Goal: Information Seeking & Learning: Find specific fact

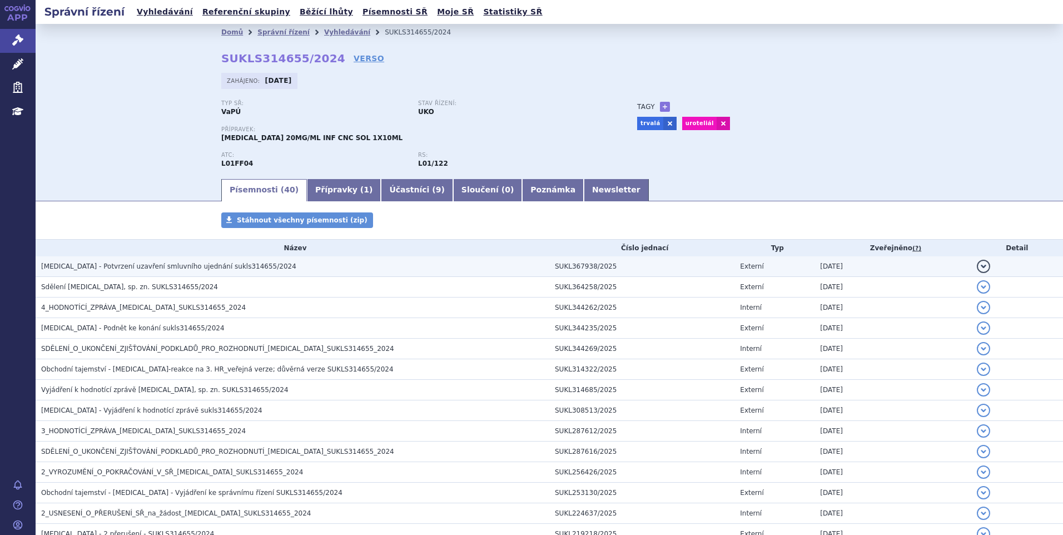
click at [222, 261] on h3 "BAVENCIO - Potvrzení uzavření smluvního ujednání sukls314655/2024" at bounding box center [295, 266] width 508 height 11
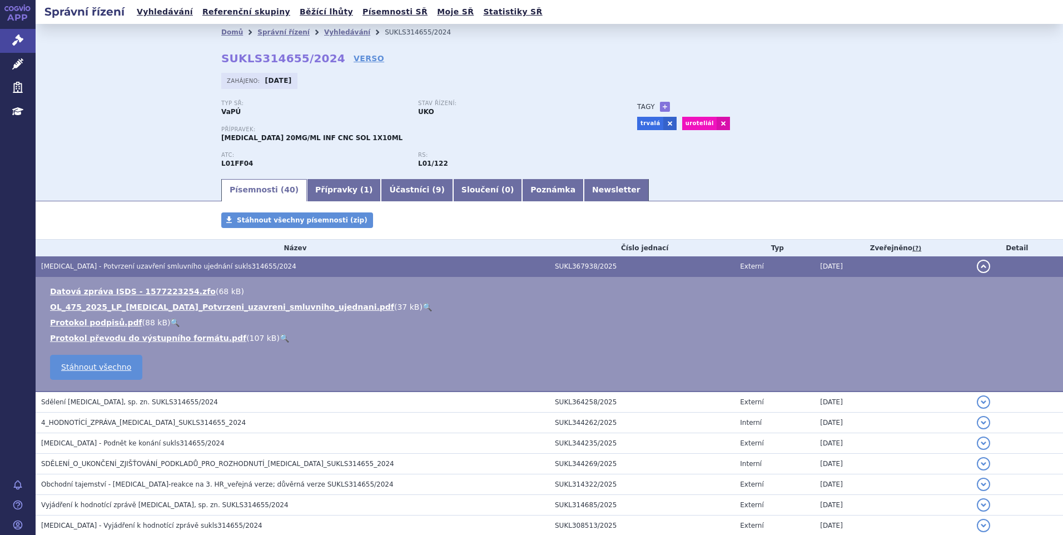
click at [423, 303] on link "🔍" at bounding box center [427, 307] width 9 height 9
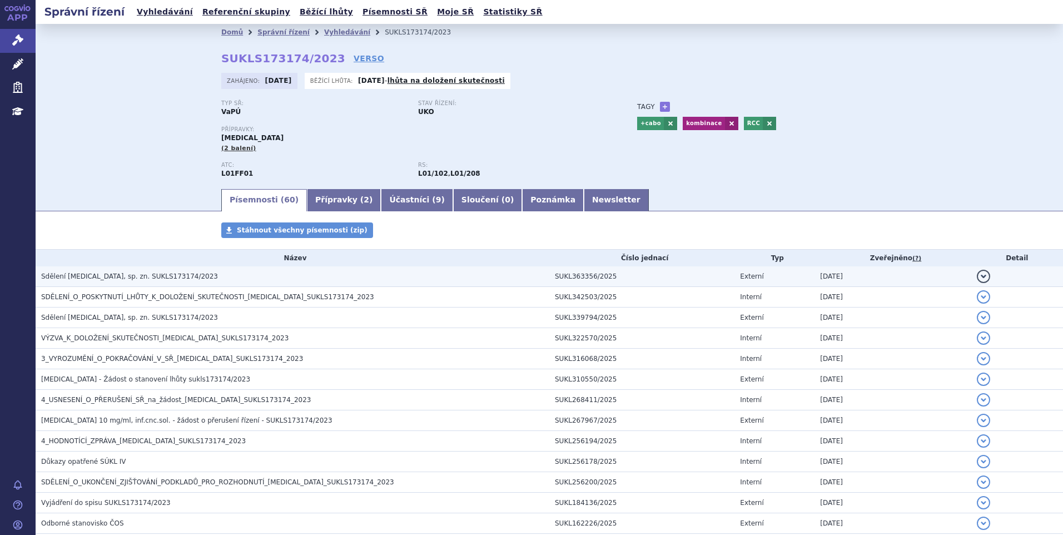
click at [84, 279] on span "Sdělení OPDIVO, sp. zn. SUKLS173174/2023" at bounding box center [129, 277] width 177 height 8
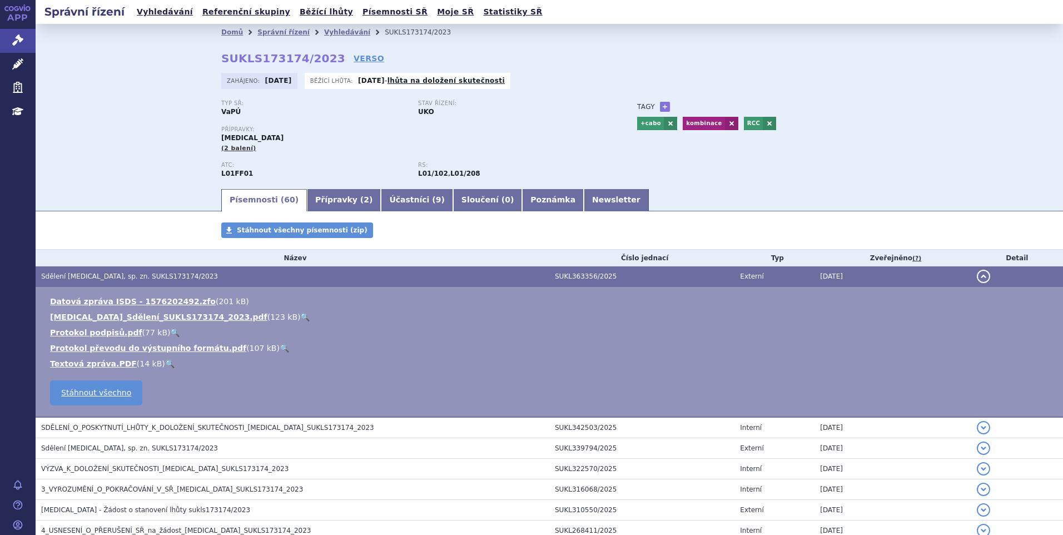
click at [300, 315] on link "🔍" at bounding box center [304, 317] width 9 height 9
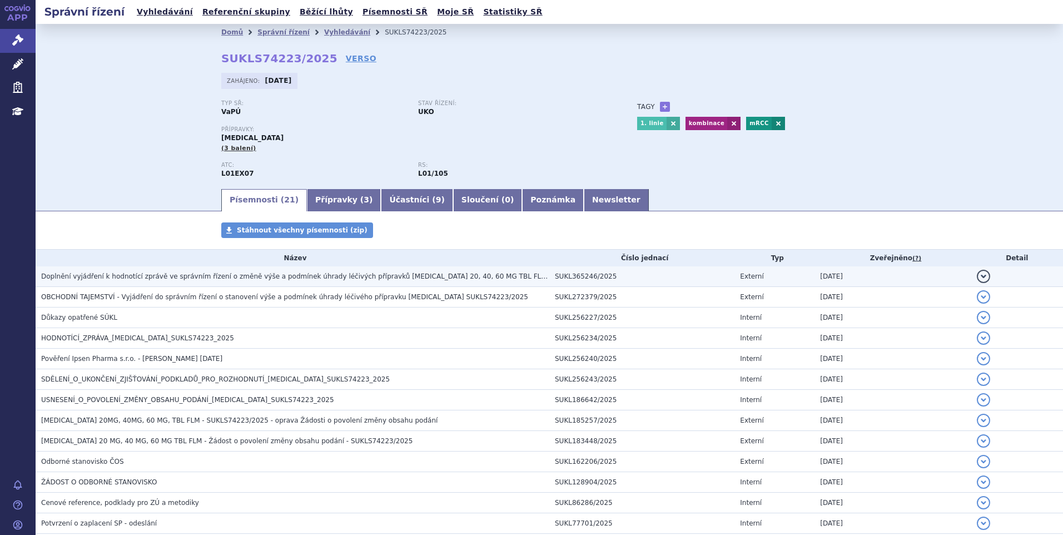
click at [147, 275] on span "Doplnění vyjádření k hodnotící zprávě ve správním řízení o změně výše a podmíne…" at bounding box center [369, 277] width 657 height 8
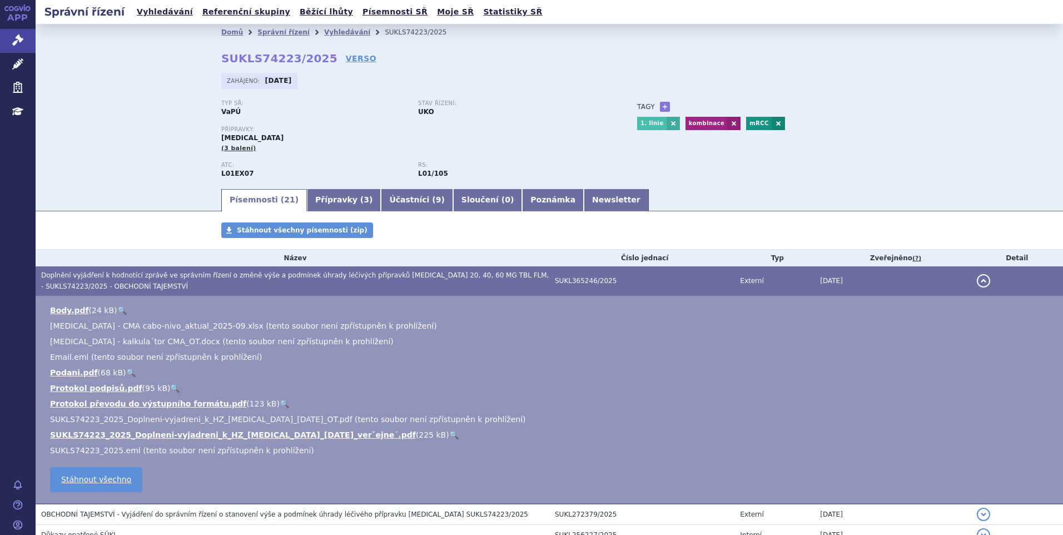
click at [449, 434] on link "🔍" at bounding box center [453, 434] width 9 height 9
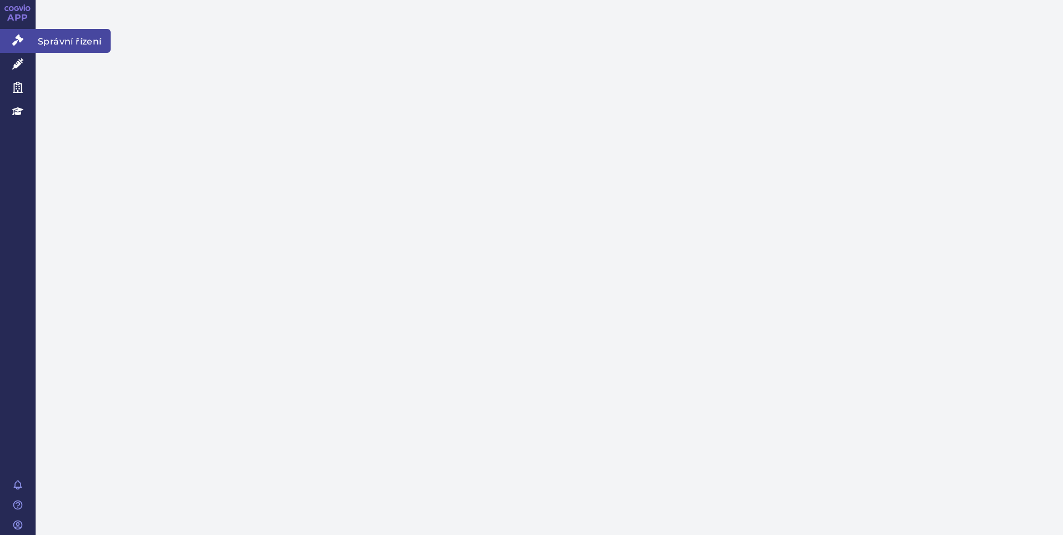
click at [23, 32] on link "Správní řízení" at bounding box center [18, 40] width 36 height 23
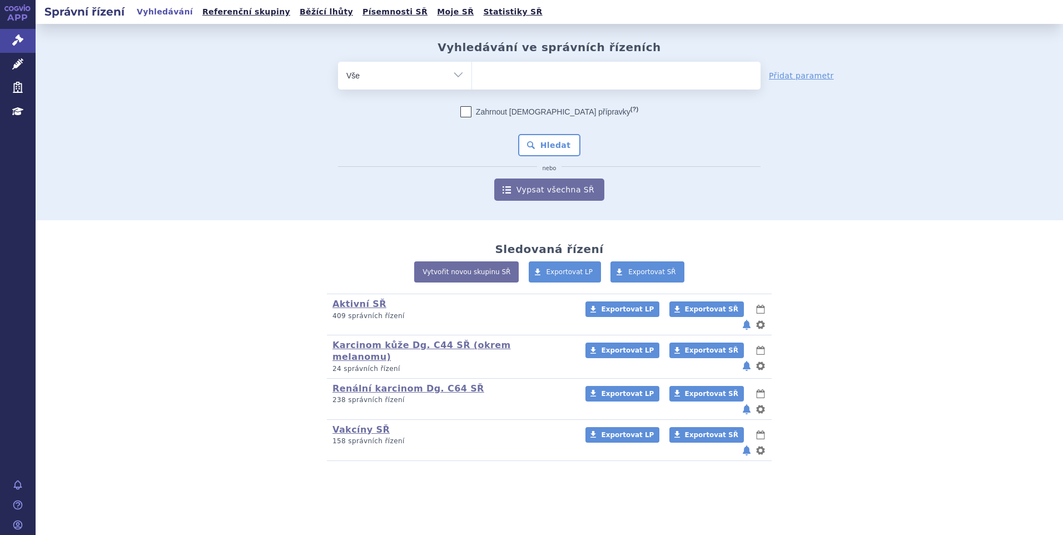
click at [526, 77] on ul at bounding box center [616, 73] width 289 height 23
click at [472, 77] on select at bounding box center [472, 75] width 1 height 28
type input "i"
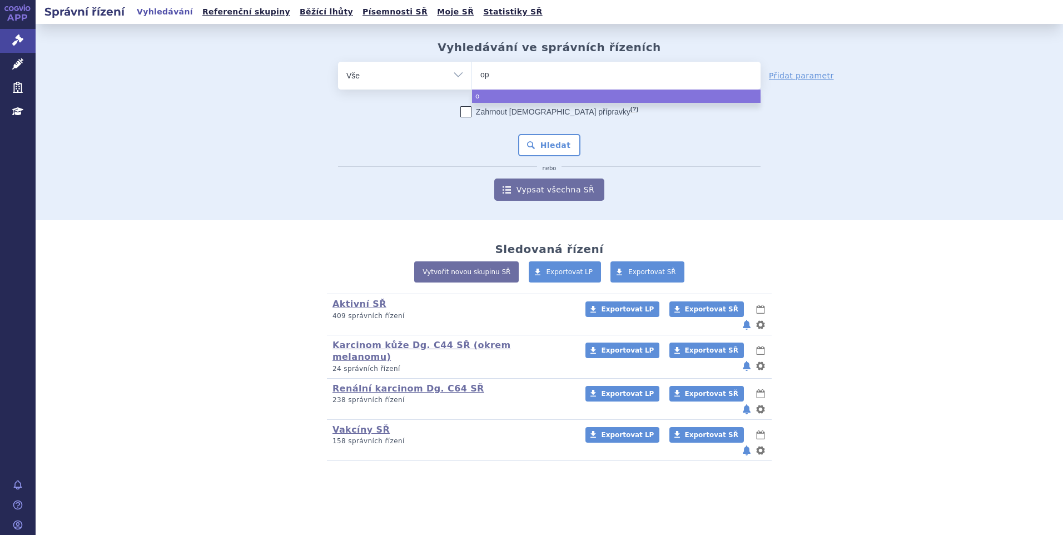
type input "opd"
type input "opdi"
type input "opdiv"
type input "opdivo"
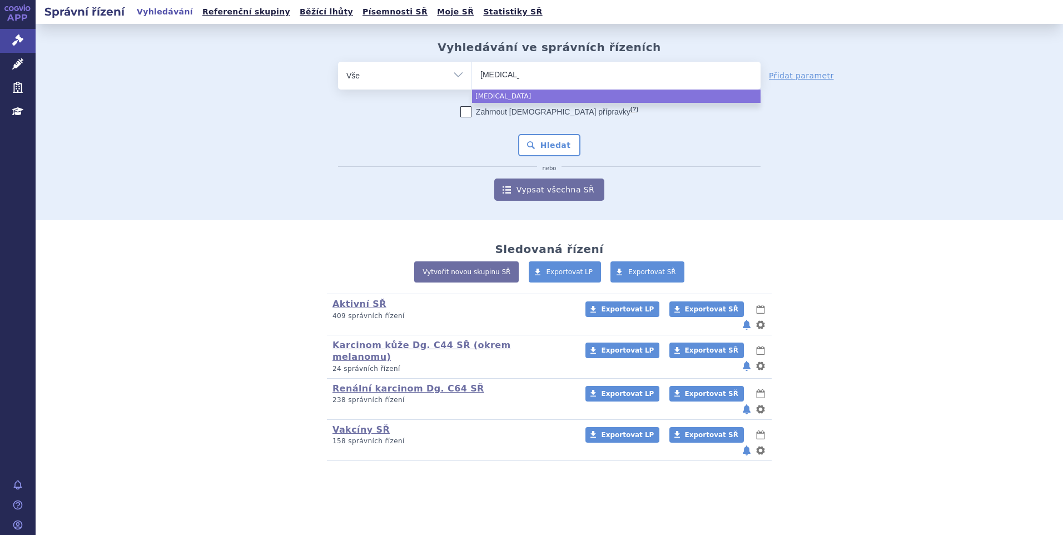
select select "opdivo"
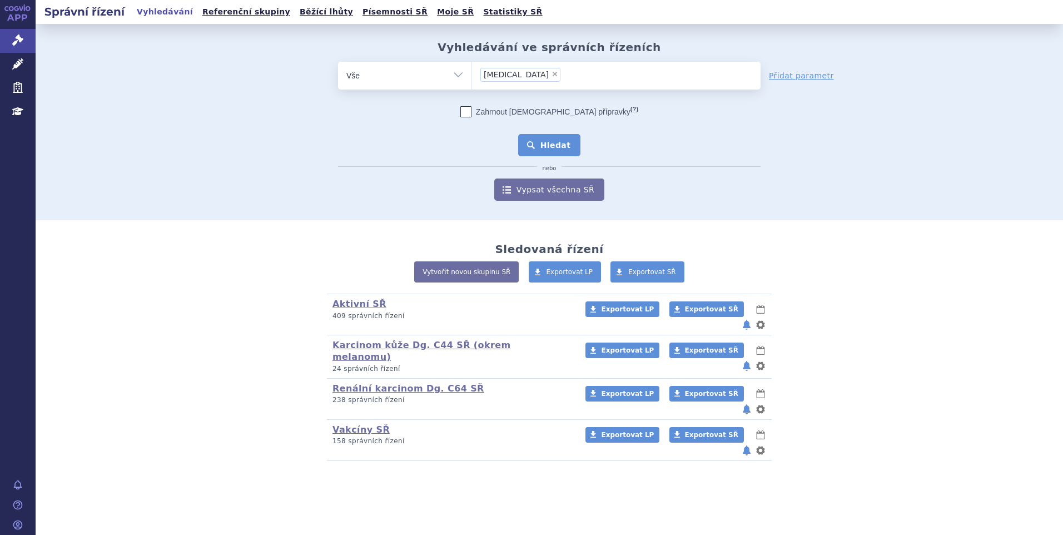
click at [543, 148] on button "Hledat" at bounding box center [549, 145] width 63 height 22
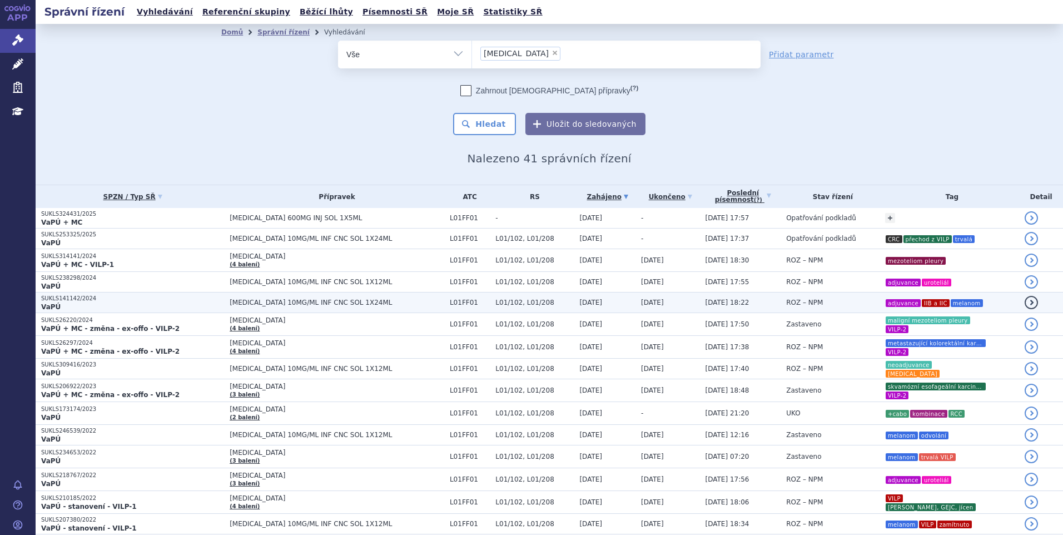
click at [786, 304] on span "ROZ – NPM" at bounding box center [804, 303] width 37 height 8
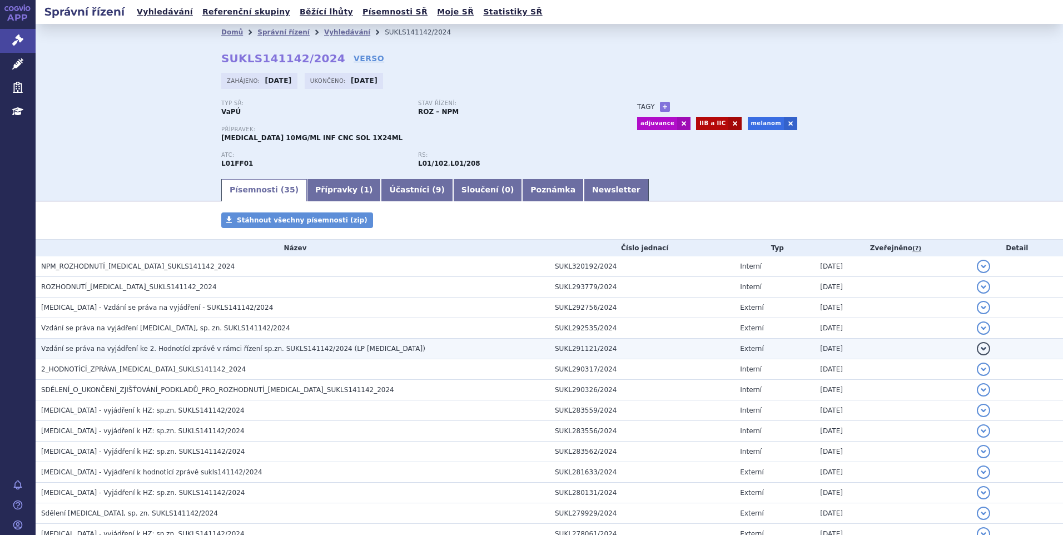
scroll to position [56, 0]
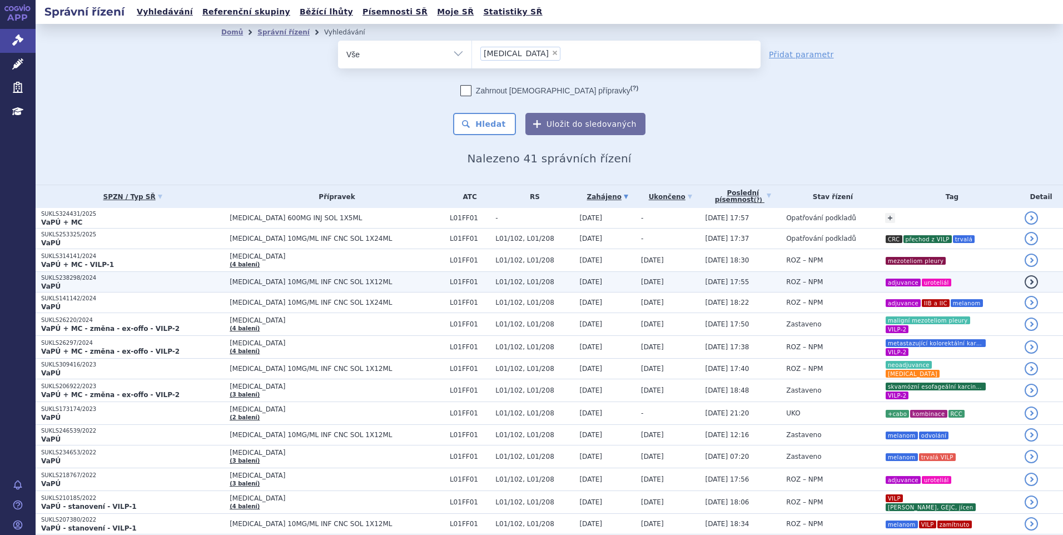
click at [786, 283] on span "ROZ – NPM" at bounding box center [804, 282] width 37 height 8
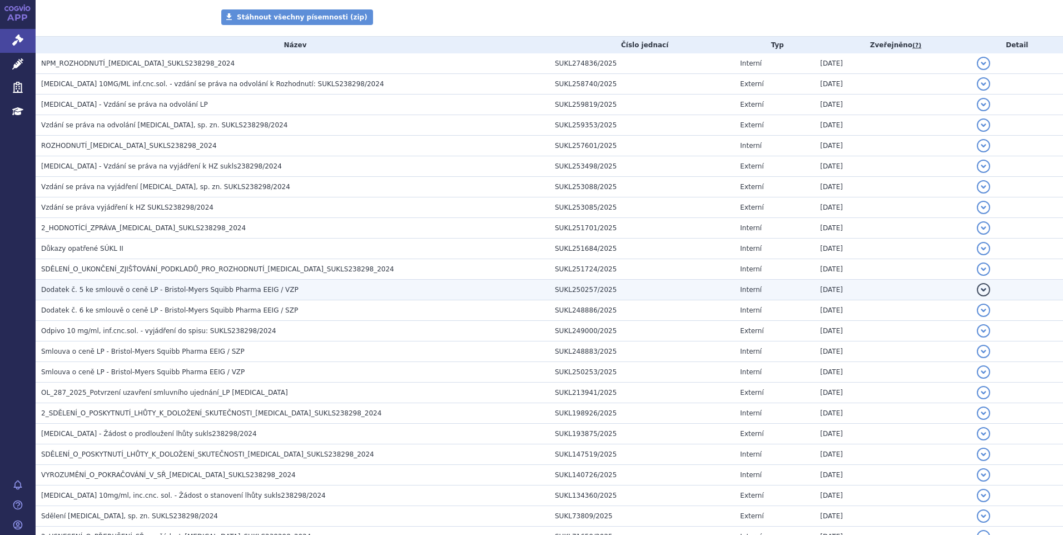
scroll to position [222, 0]
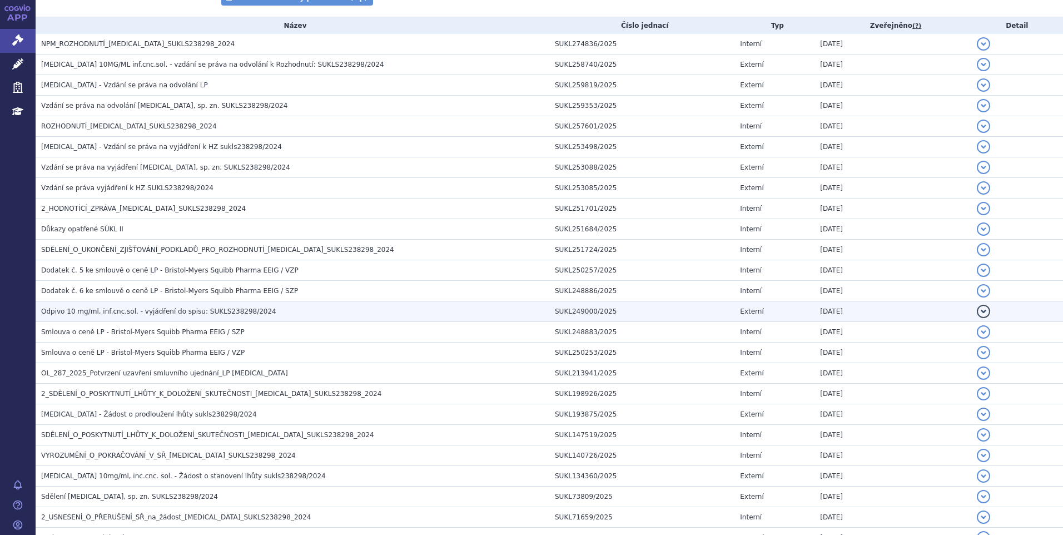
click at [205, 312] on span "Odpivo 10 mg/ml, inf.cnc.sol. - vyjádření do spisu: SUKLS238298/2024" at bounding box center [158, 312] width 235 height 8
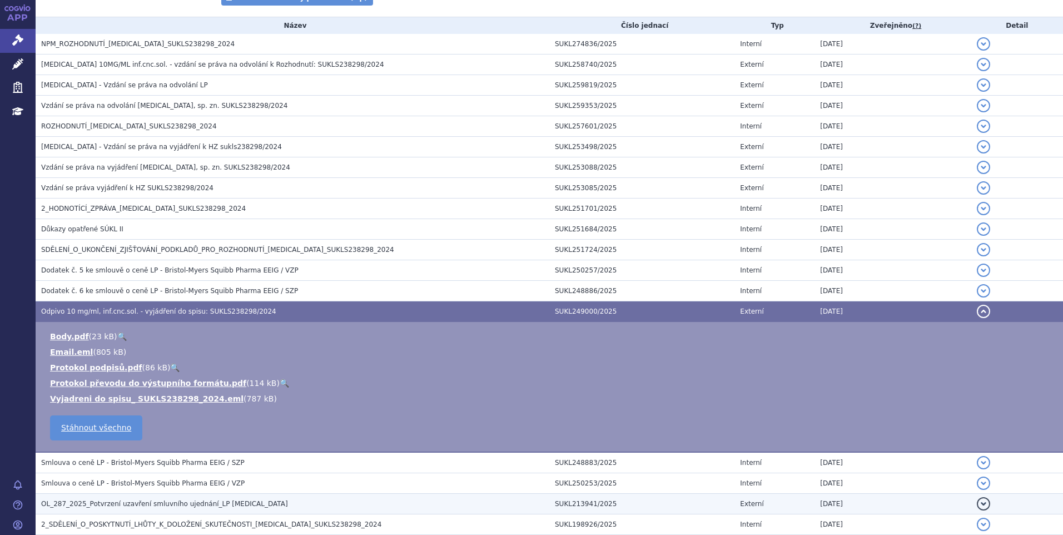
click at [142, 503] on span "OL_287_2025_Potvrzení uzavření smluvního ujednání_LP [MEDICAL_DATA]" at bounding box center [164, 504] width 247 height 8
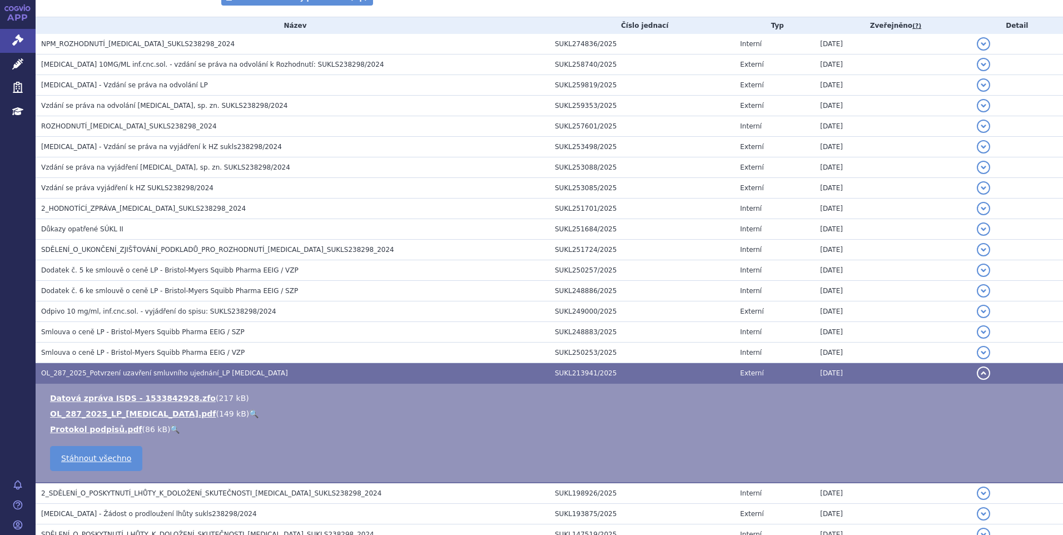
click at [249, 412] on link "🔍" at bounding box center [253, 413] width 9 height 9
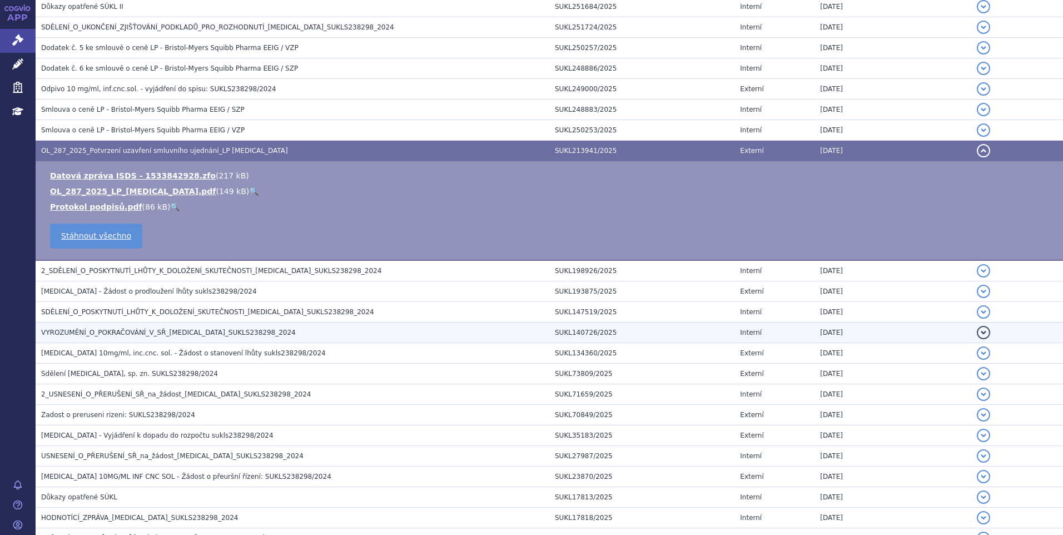
scroll to position [501, 0]
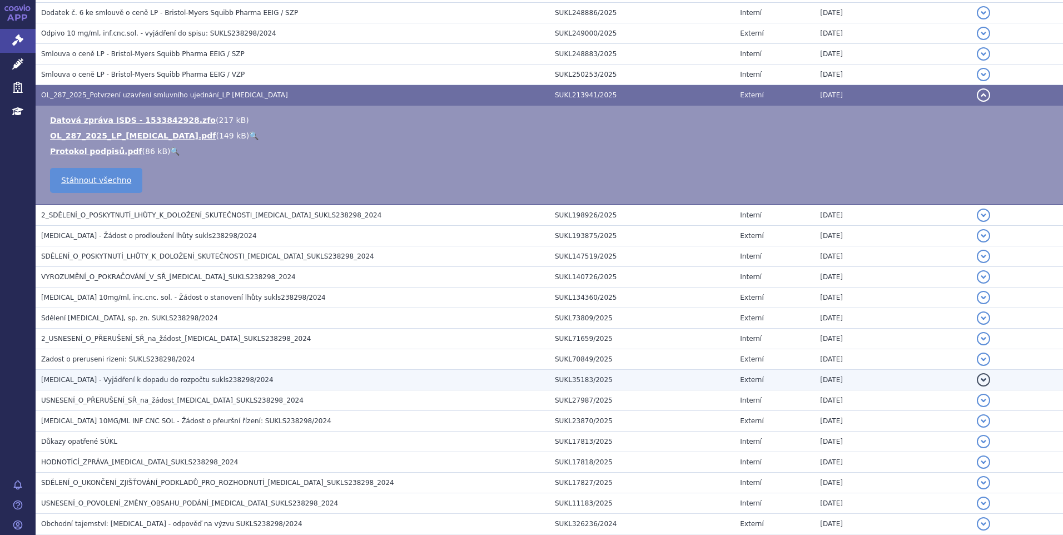
click at [136, 378] on span "[MEDICAL_DATA] - Vyjádření k dopadu do rozpočtu sukls238298/2024" at bounding box center [157, 380] width 232 height 8
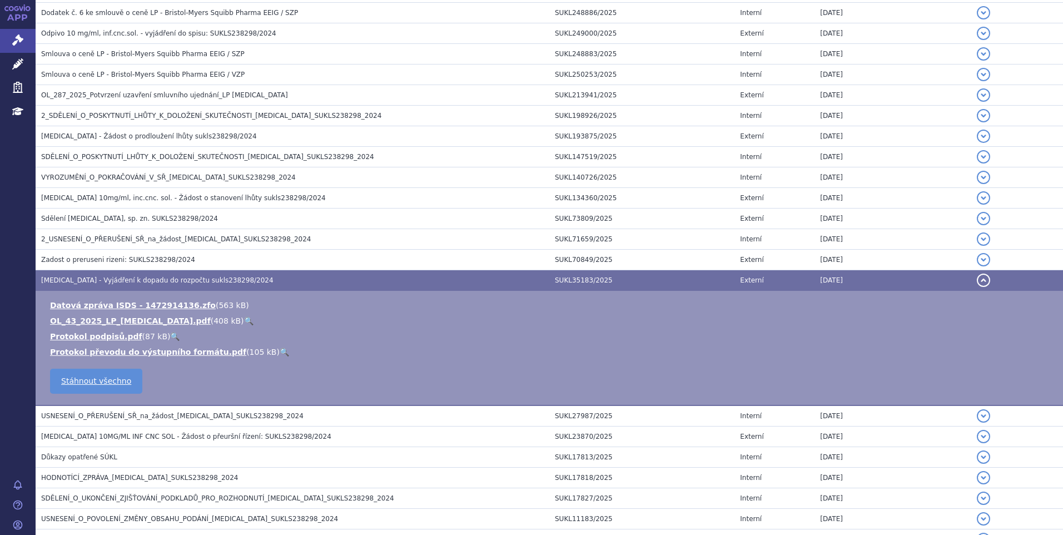
click at [244, 319] on link "🔍" at bounding box center [248, 320] width 9 height 9
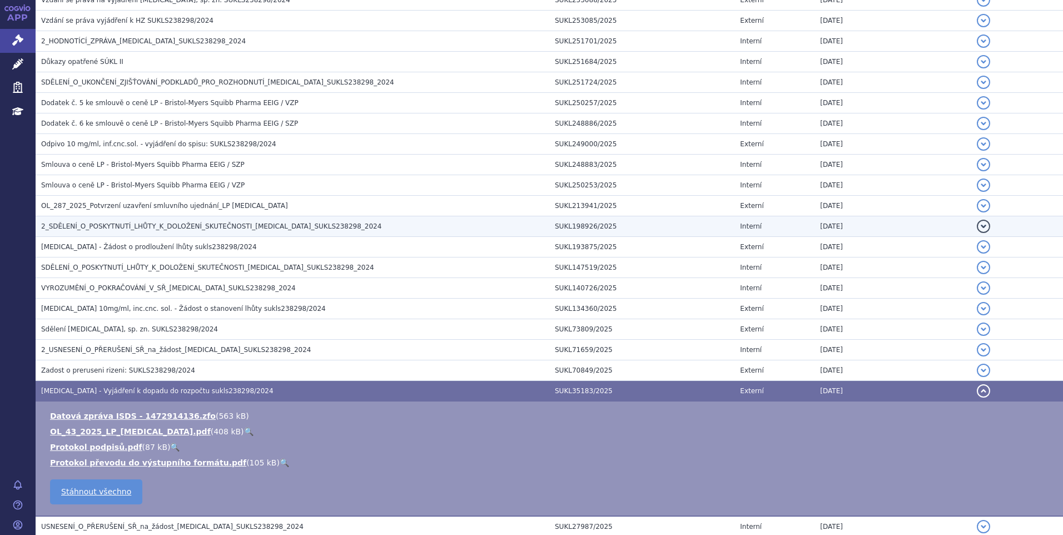
scroll to position [389, 0]
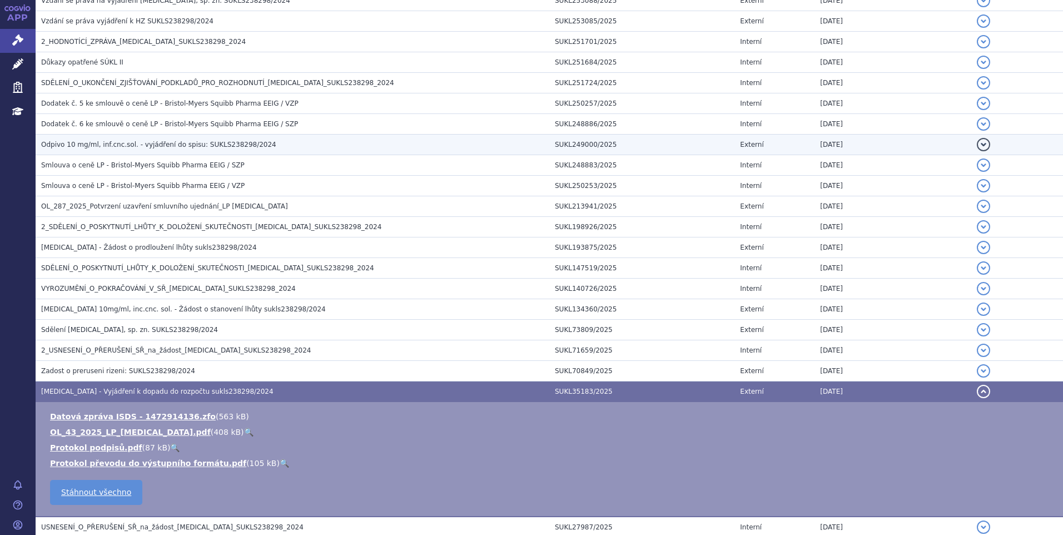
click at [135, 147] on span "Odpivo 10 mg/ml, inf.cnc.sol. - vyjádření do spisu: SUKLS238298/2024" at bounding box center [158, 145] width 235 height 8
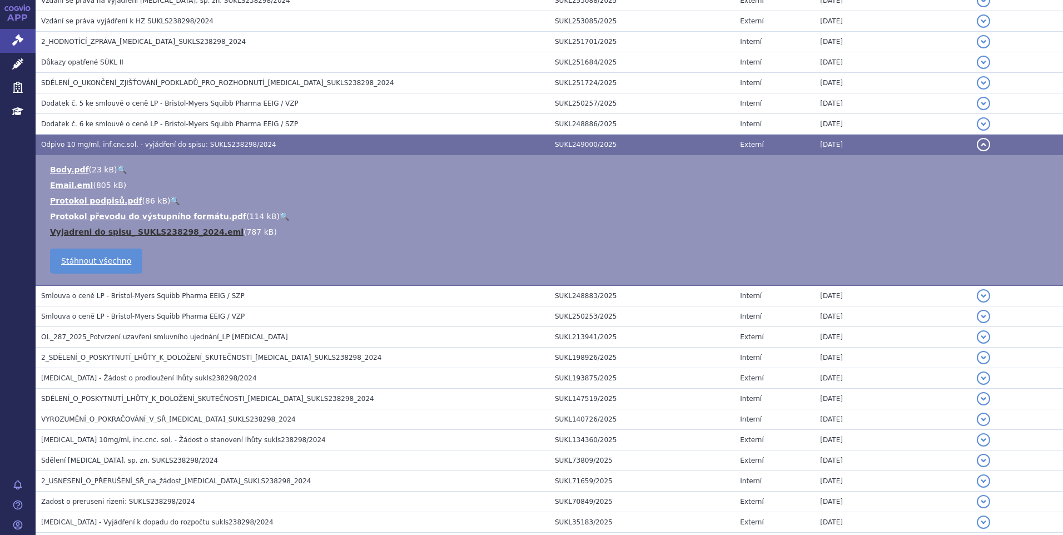
click at [196, 232] on link "Vyjadreni do spisu_ SUKLS238298_2024.eml" at bounding box center [147, 231] width 194 height 9
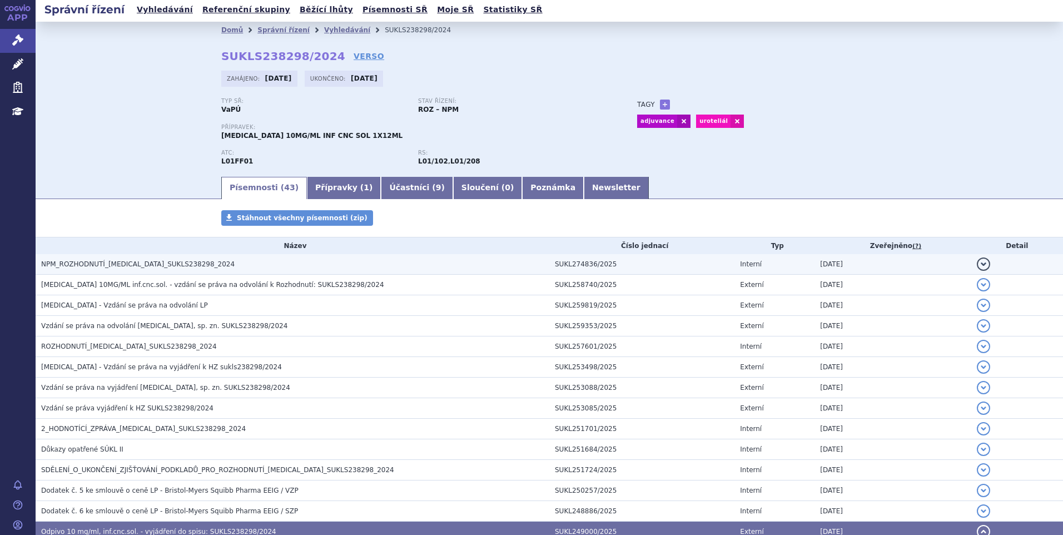
scroll to position [0, 0]
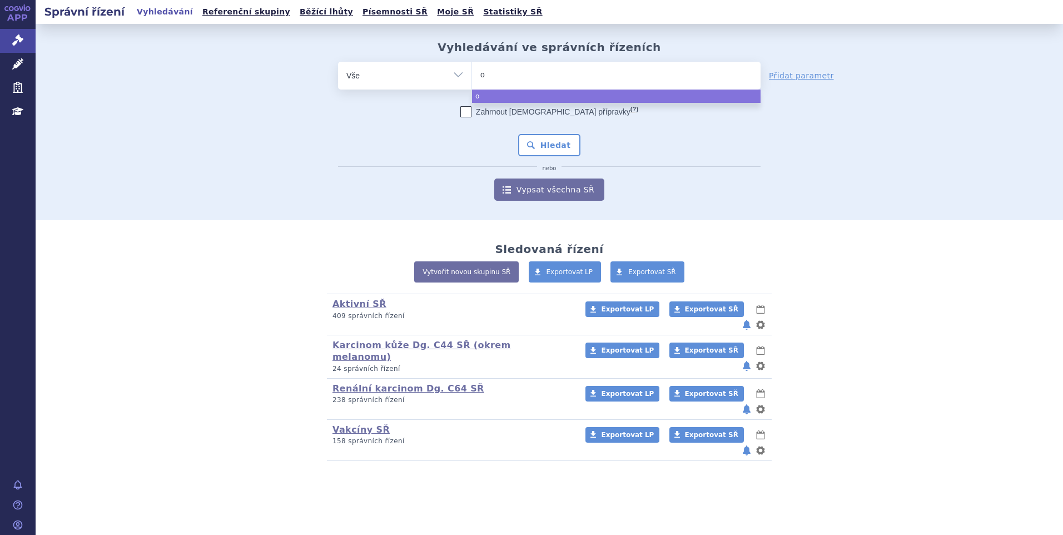
type input "op"
type input "opdi"
type input "opdiv"
type input "[MEDICAL_DATA]"
type input "opdiv"
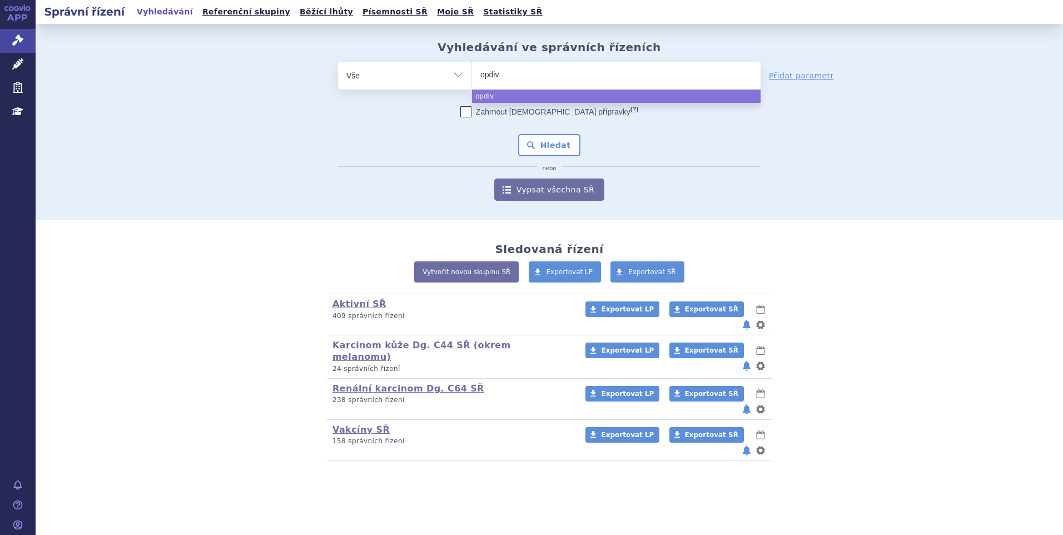
type input "[MEDICAL_DATA]"
type input "opdiv"
type input "[MEDICAL_DATA]"
drag, startPoint x: 491, startPoint y: 96, endPoint x: 550, endPoint y: 152, distance: 81.4
select select "[MEDICAL_DATA]"
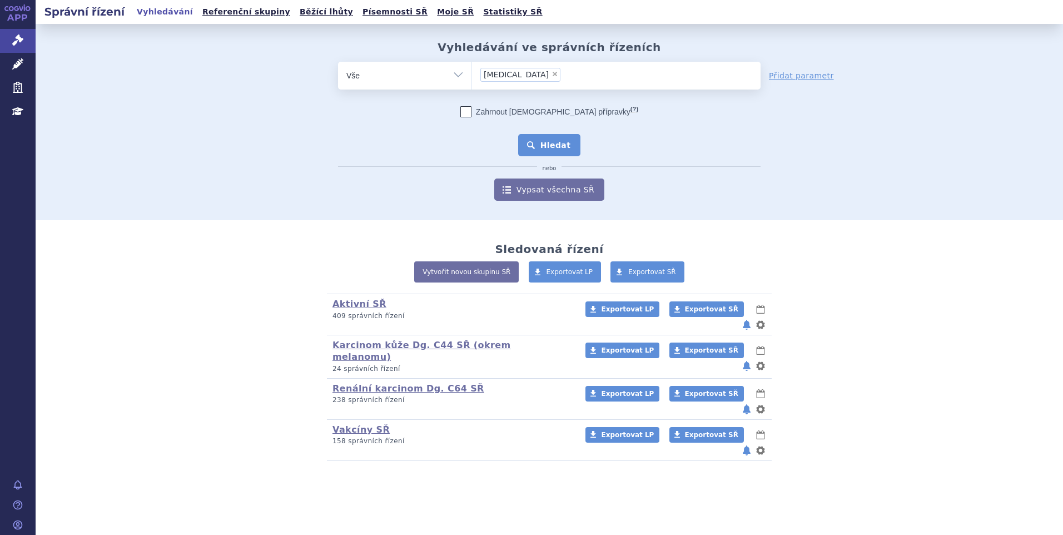
click at [554, 146] on button "Hledat" at bounding box center [549, 145] width 63 height 22
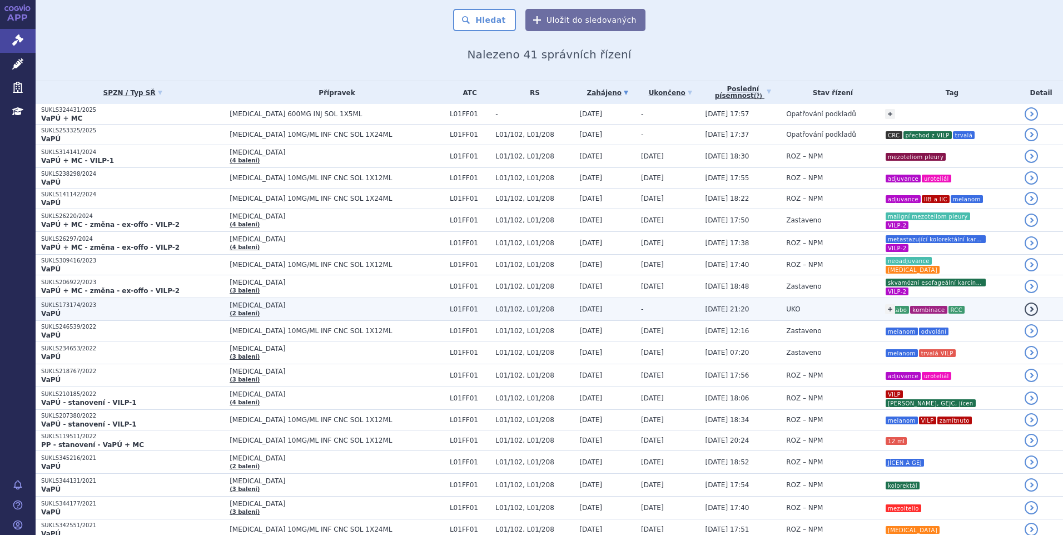
scroll to position [111, 0]
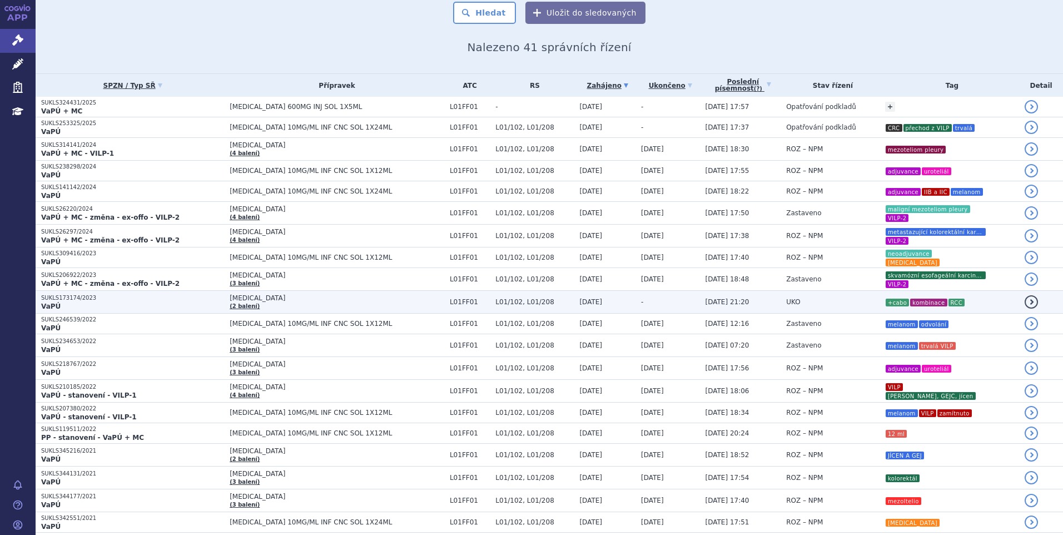
click at [786, 304] on span "UKO" at bounding box center [793, 302] width 14 height 8
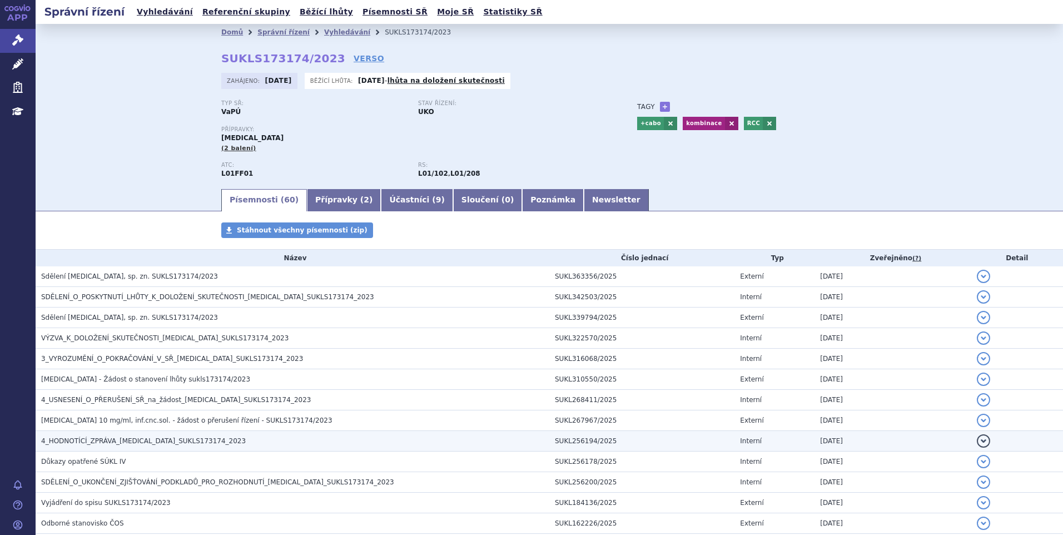
click at [112, 435] on h3 "4_HODNOTÍCÍ_ZPRÁVA_OPDIVO_SUKLS173174_2023" at bounding box center [295, 440] width 508 height 11
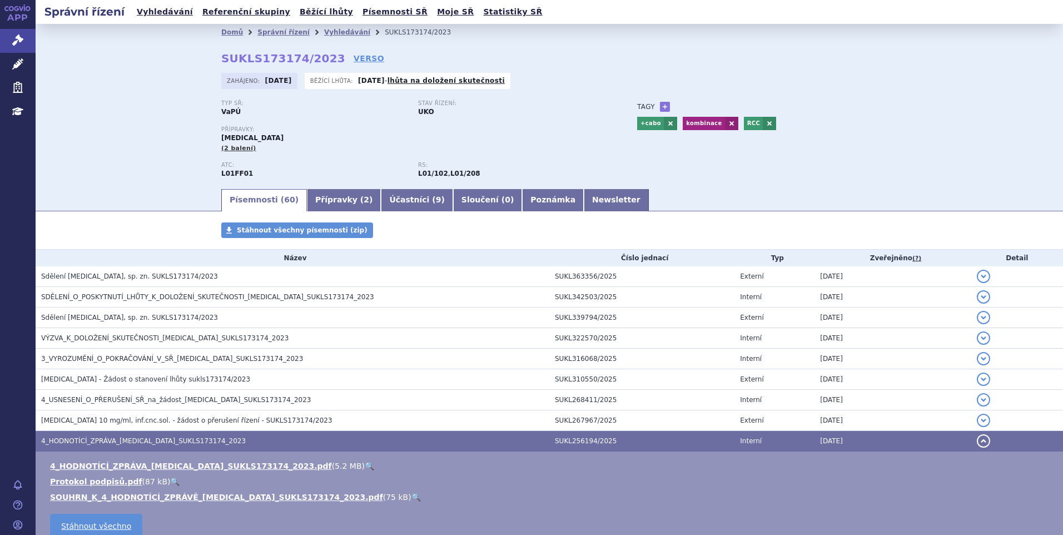
click at [365, 466] on link "🔍" at bounding box center [369, 466] width 9 height 9
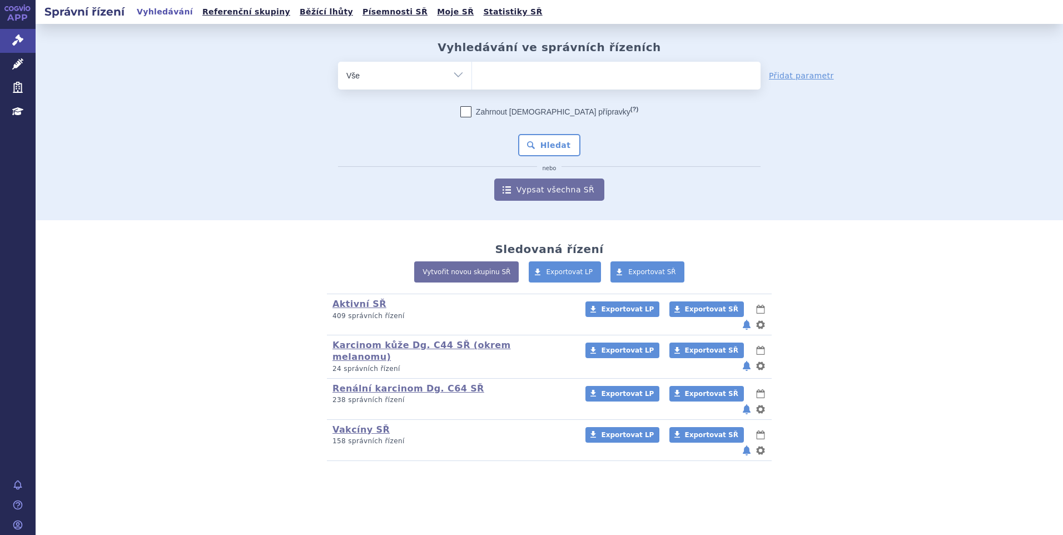
type input "SUKLS166482/2025"
click at [472, 80] on select "SUKLS166482/2025" at bounding box center [472, 75] width 1 height 28
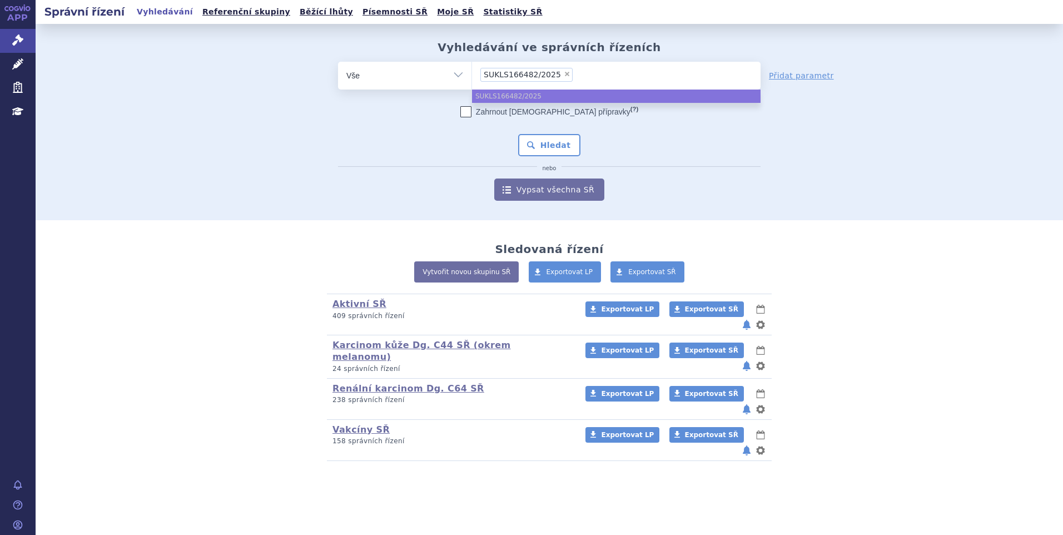
type input "SUKLS166482/2025"
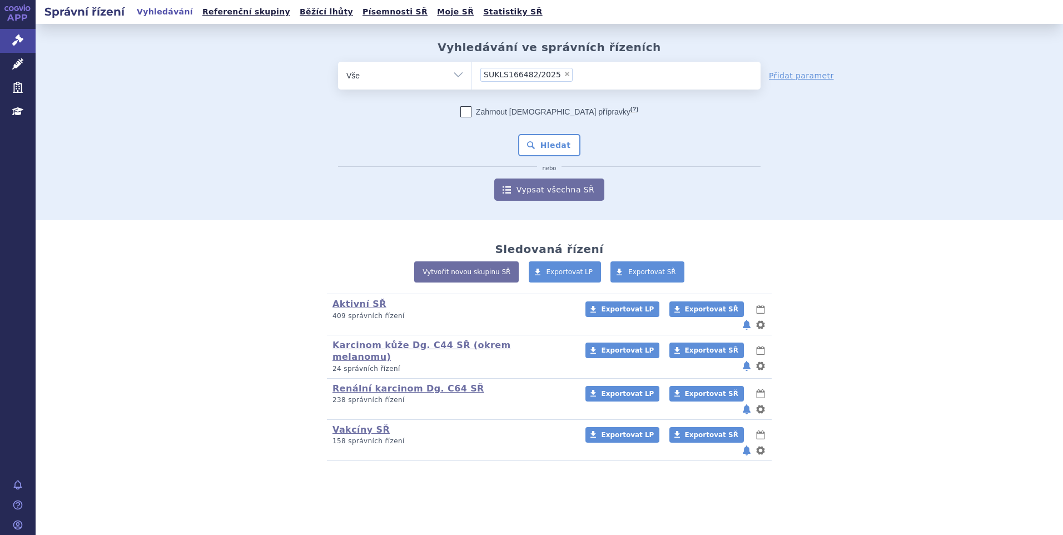
select select "SUKLS166482/2025"
click at [536, 138] on button "Hledat" at bounding box center [549, 145] width 63 height 22
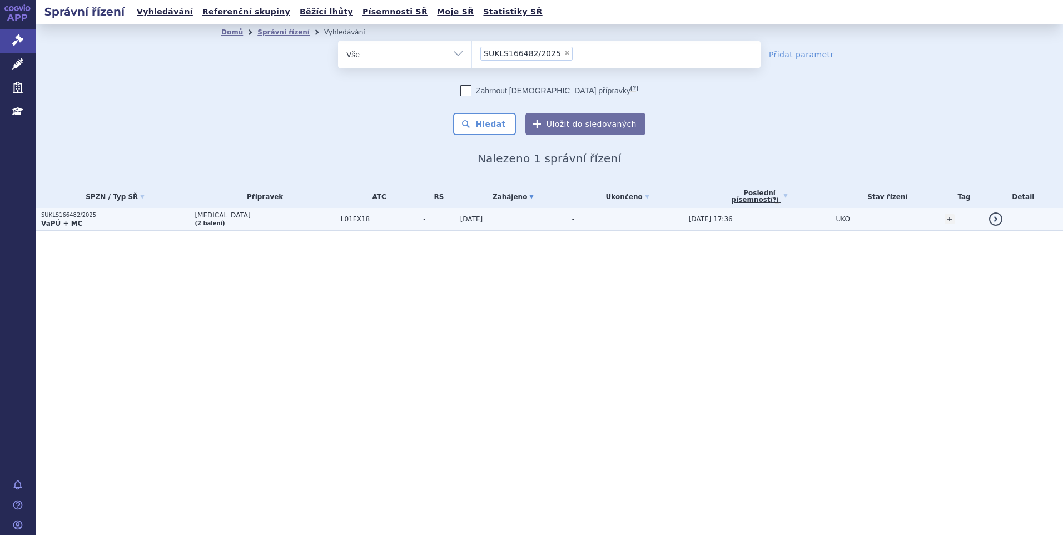
click at [522, 217] on td "[DATE]" at bounding box center [511, 219] width 112 height 23
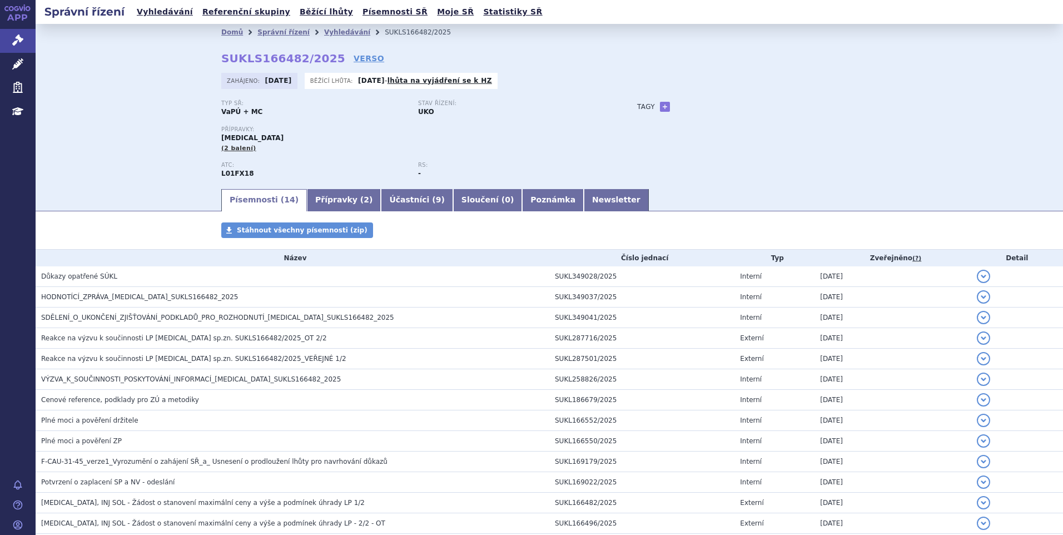
click at [318, 200] on link "Přípravky ( 2 )" at bounding box center [344, 200] width 74 height 22
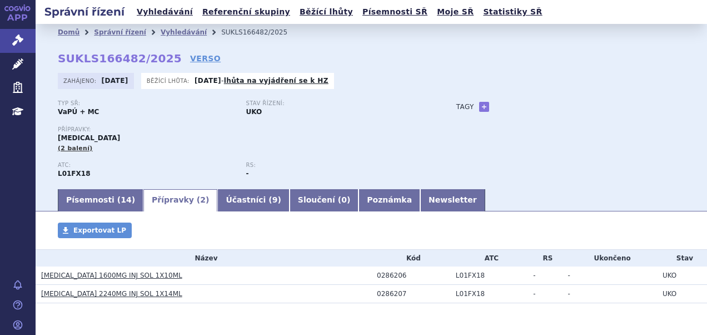
click at [176, 131] on p "Přípravky:" at bounding box center [246, 129] width 377 height 7
click at [394, 186] on div "ATC: L01FX18 RS: -" at bounding box center [246, 175] width 377 height 26
click at [394, 187] on div "ATC: L01FX18 RS: -" at bounding box center [246, 175] width 377 height 26
click at [420, 195] on link "Newsletter" at bounding box center [452, 200] width 65 height 22
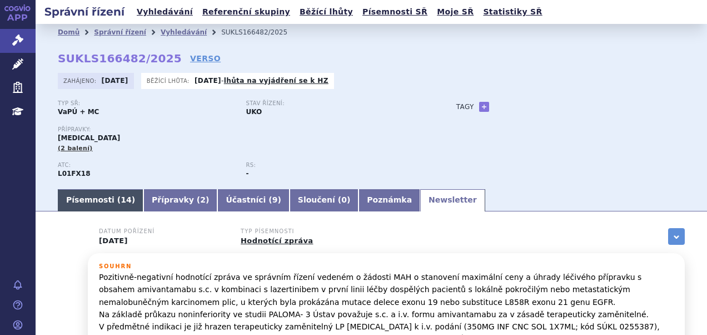
click at [103, 199] on link "Písemnosti ( 14 )" at bounding box center [101, 200] width 86 height 22
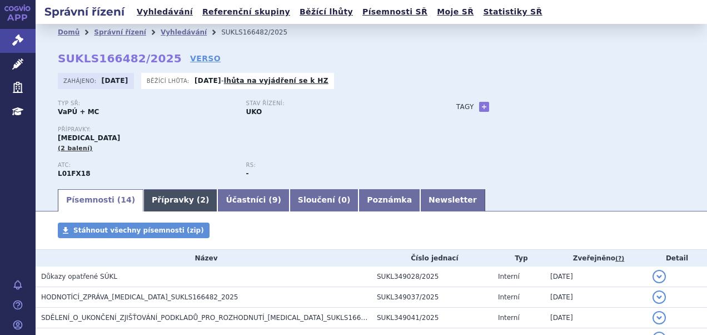
scroll to position [131, 0]
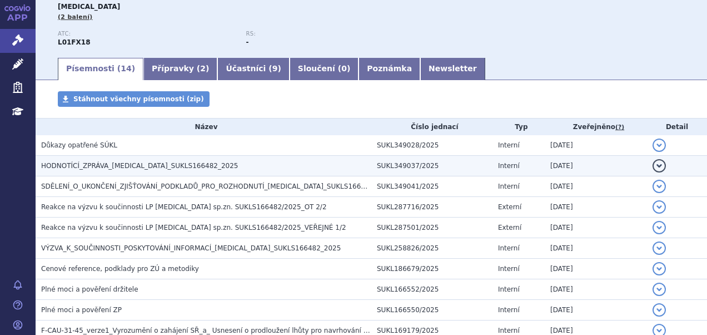
click at [113, 170] on span "HODNOTÍCÍ_ZPRÁVA_RYBREVANT_SUKLS166482_2025" at bounding box center [139, 166] width 197 height 8
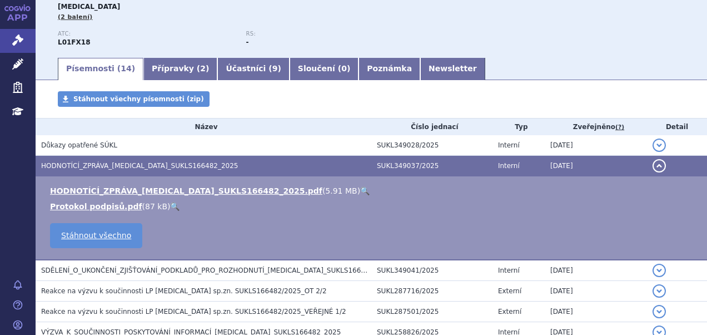
click at [360, 191] on link "🔍" at bounding box center [364, 190] width 9 height 9
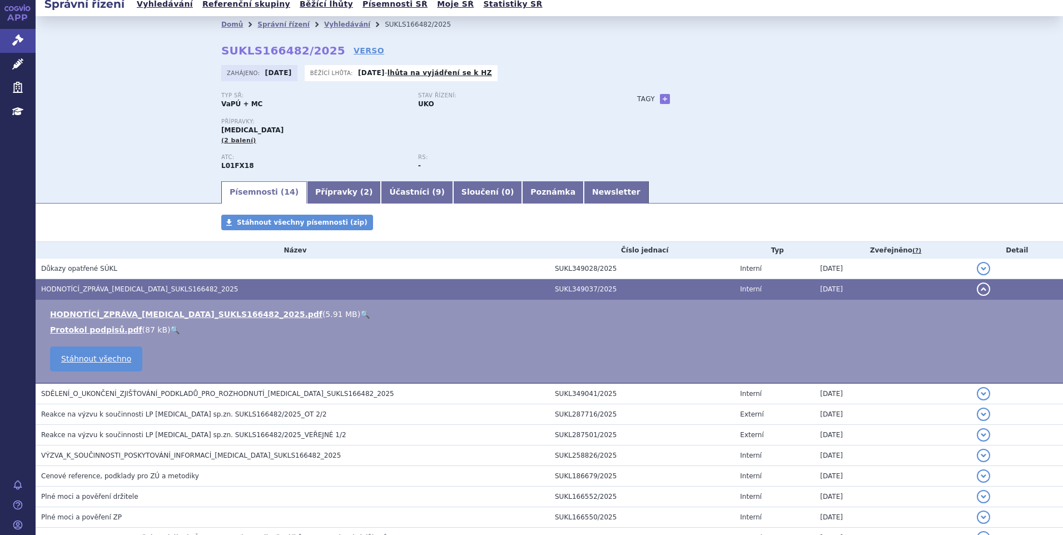
scroll to position [0, 0]
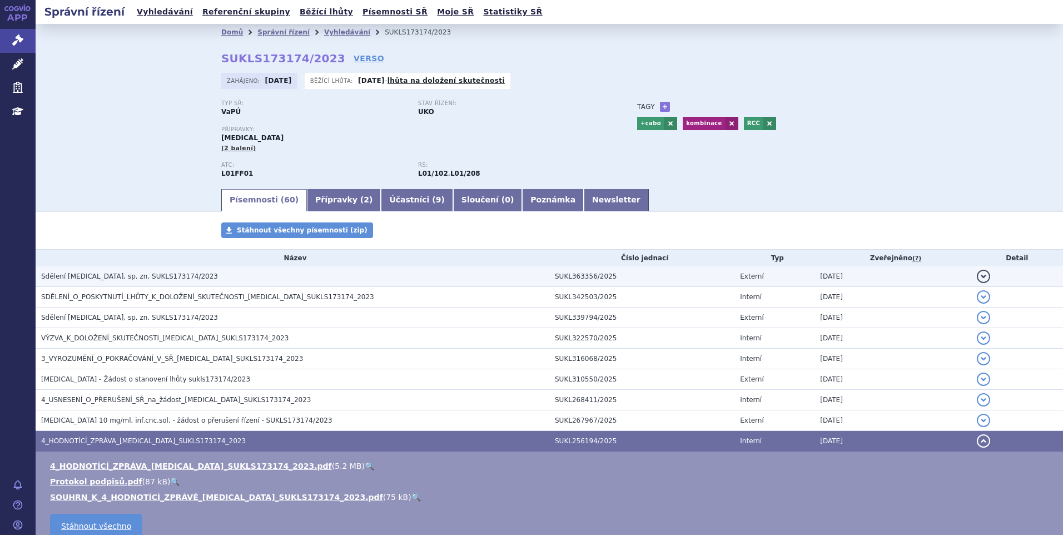
click at [226, 277] on h3 "Sdělení [MEDICAL_DATA], sp. zn. SUKLS173174/2023" at bounding box center [295, 276] width 508 height 11
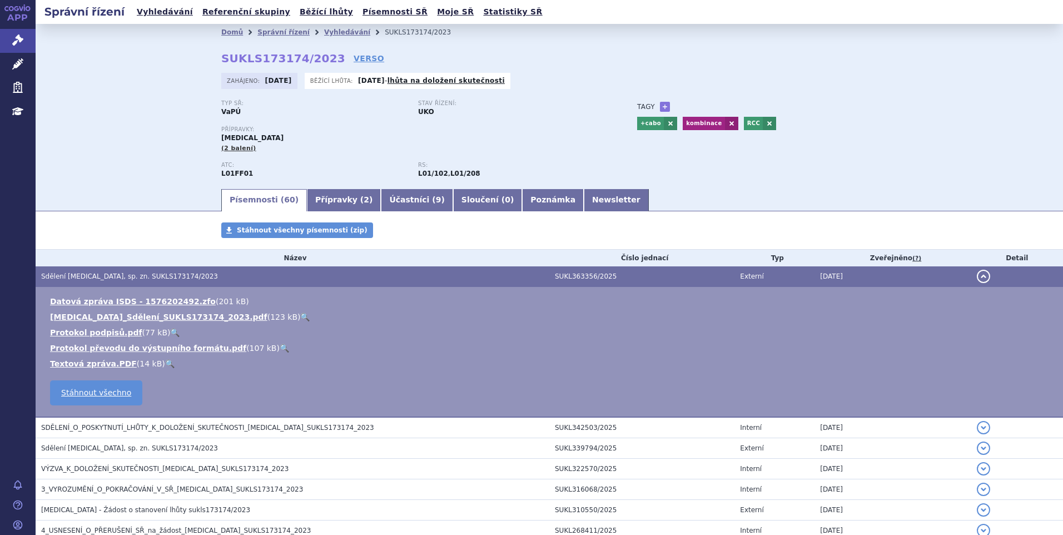
click at [300, 315] on link "🔍" at bounding box center [304, 317] width 9 height 9
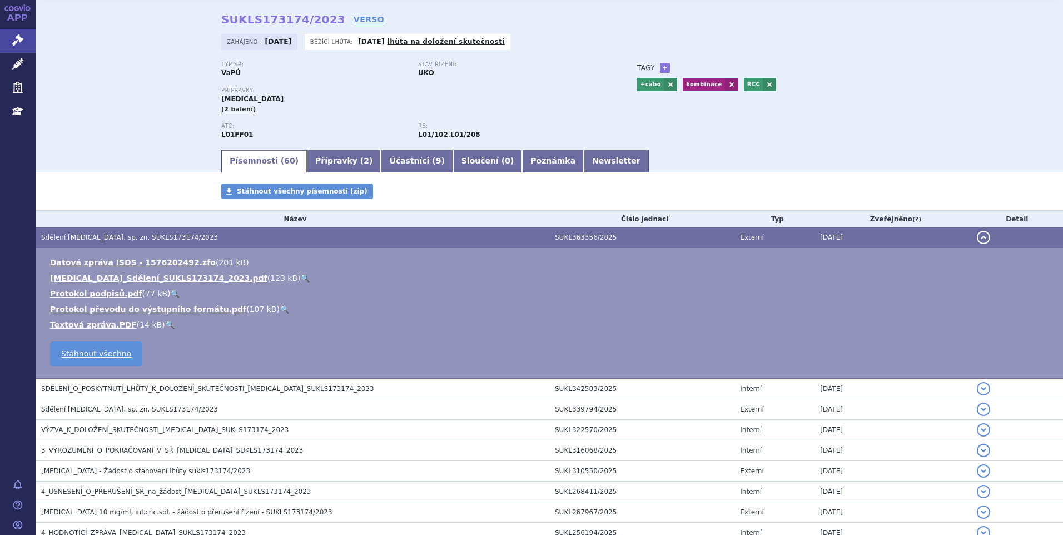
scroll to position [56, 0]
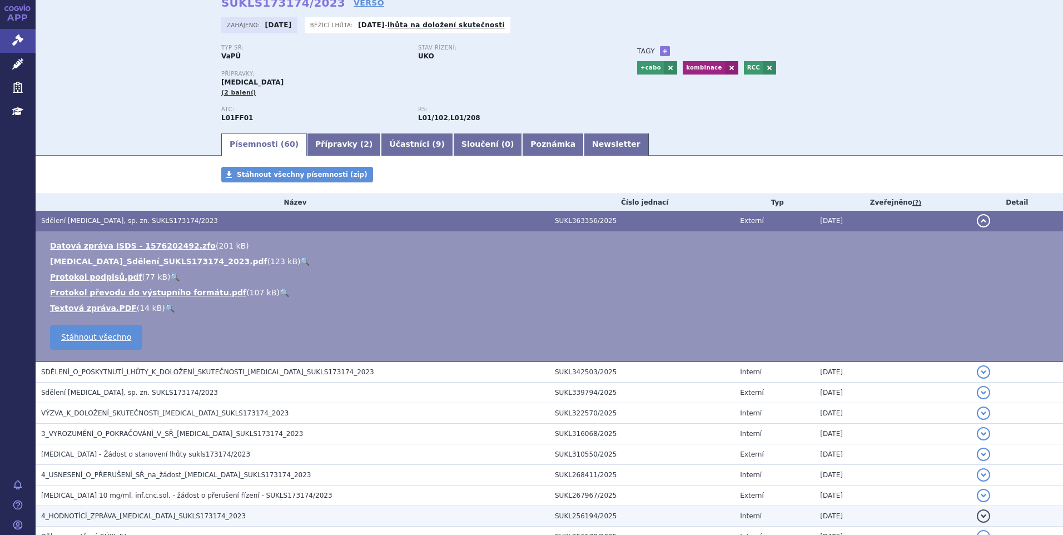
click at [130, 518] on span "4_HODNOTÍCÍ_ZPRÁVA_[MEDICAL_DATA]_SUKLS173174_2023" at bounding box center [143, 516] width 205 height 8
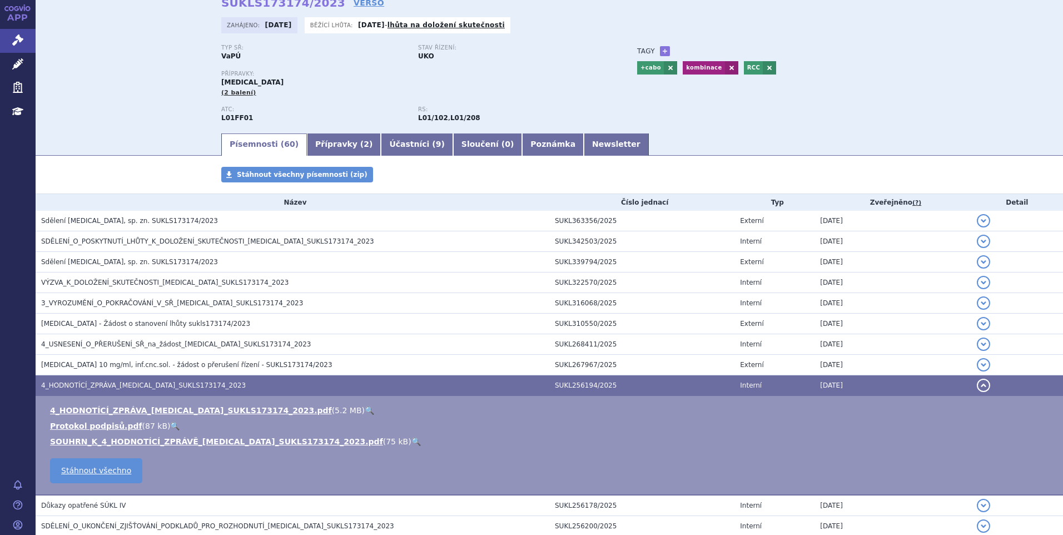
click at [365, 409] on link "🔍" at bounding box center [369, 410] width 9 height 9
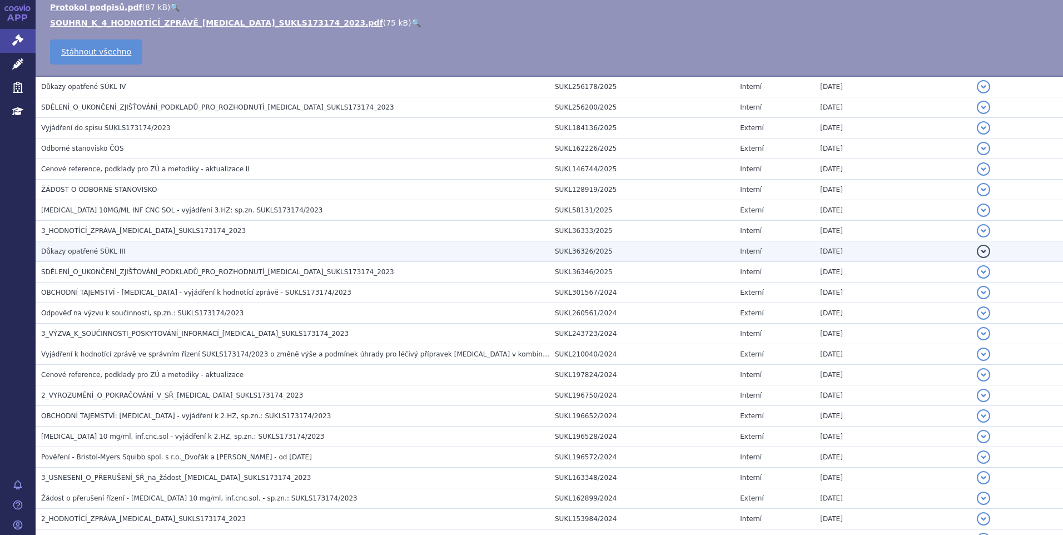
scroll to position [501, 0]
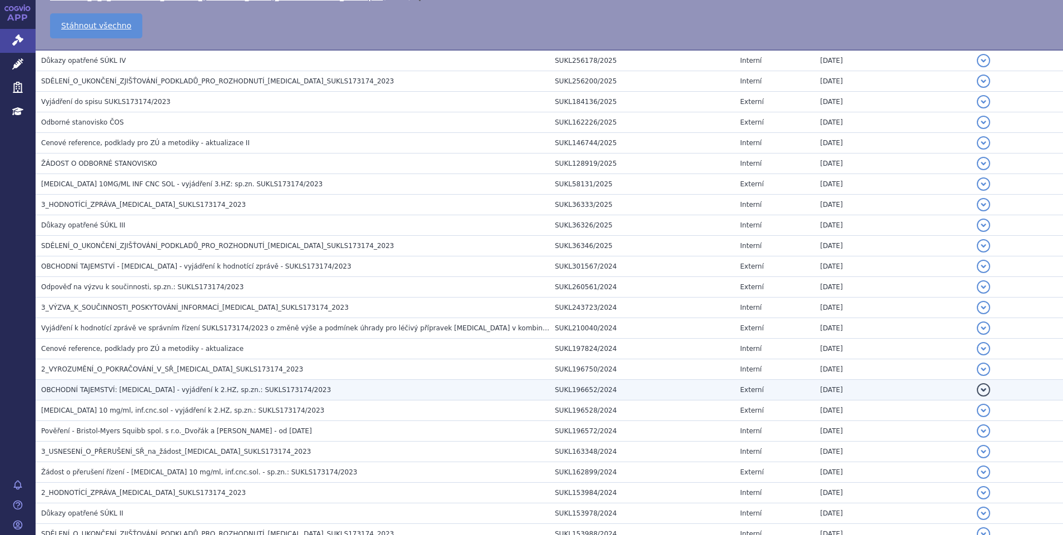
click at [329, 390] on h3 "OBCHODNÍ TAJEMSTVÍ: [MEDICAL_DATA] - vyjádření k 2.HZ, sp.zn.: SUKLS173174/2023" at bounding box center [295, 389] width 508 height 11
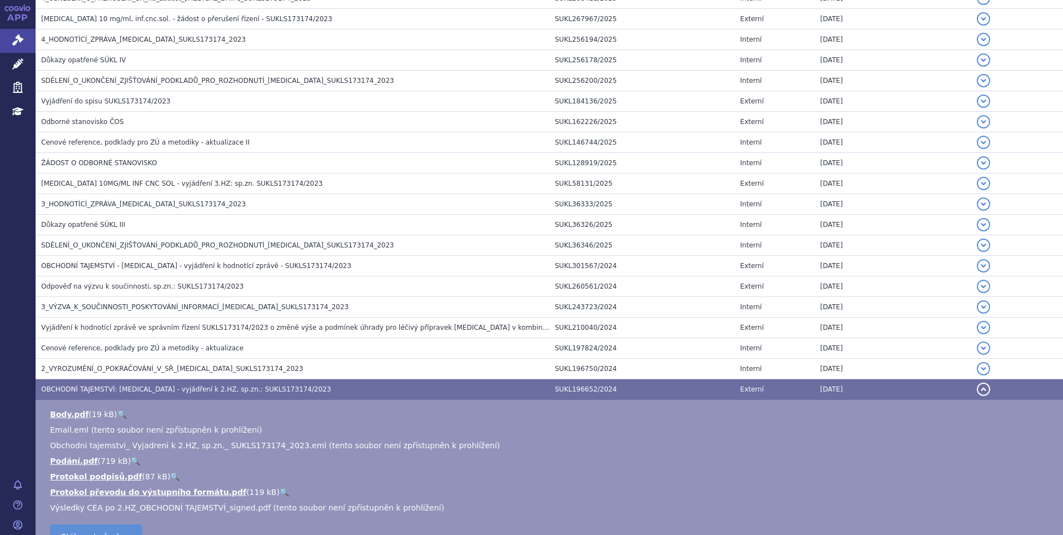
scroll to position [457, 0]
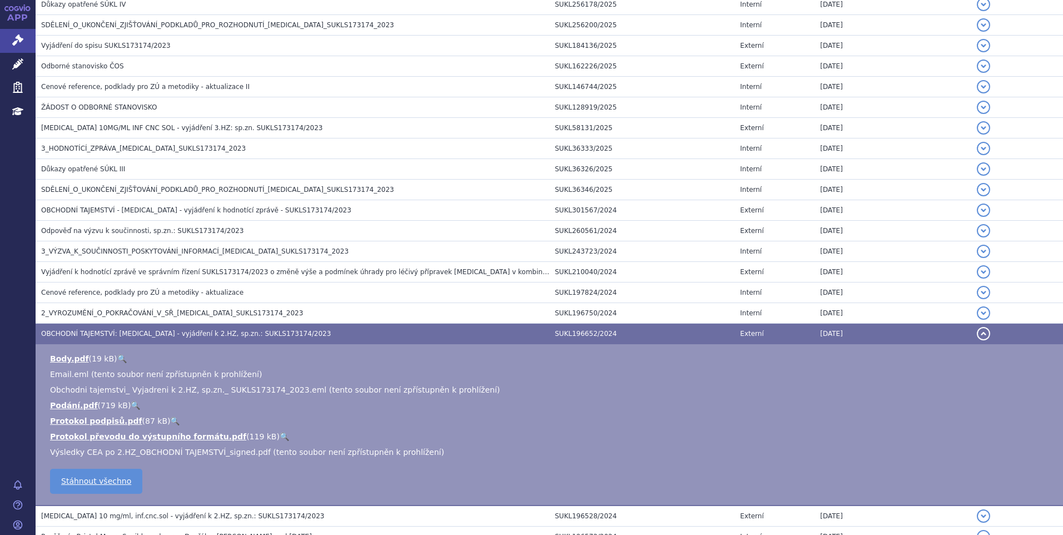
click at [255, 449] on span "Výsledky CEA po 2.HZ_OBCHODNÍ TAJEMSTVÍ_signed.pdf (tento soubor není zpřístupn…" at bounding box center [247, 452] width 394 height 9
drag, startPoint x: 286, startPoint y: 329, endPoint x: 211, endPoint y: 338, distance: 75.5
click at [211, 338] on h3 "OBCHODNÍ TAJEMSTVÍ: [MEDICAL_DATA] - vyjádření k 2.HZ, sp.zn.: SUKLS173174/2023" at bounding box center [295, 333] width 508 height 11
copy span "SUKLS173174/2023"
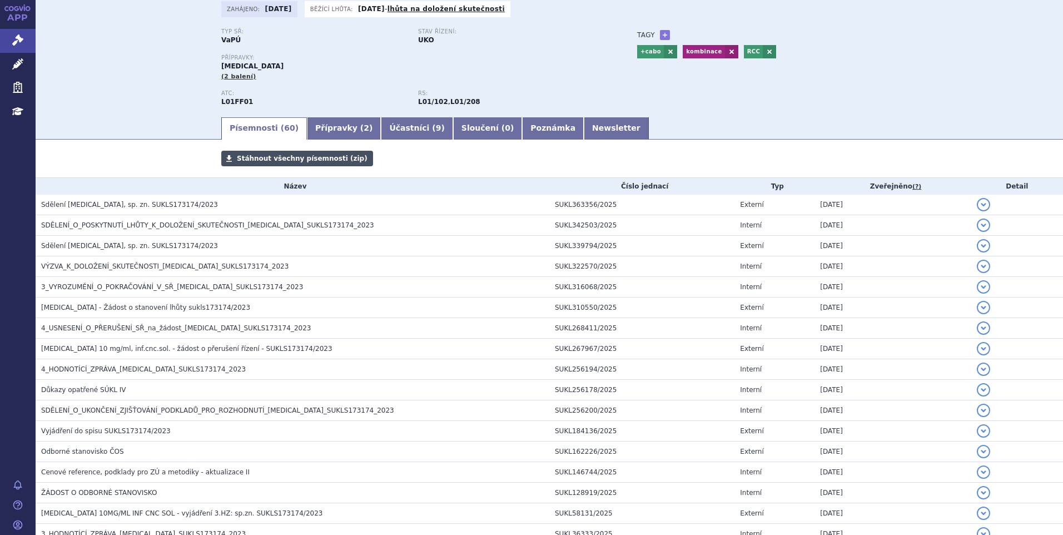
scroll to position [0, 0]
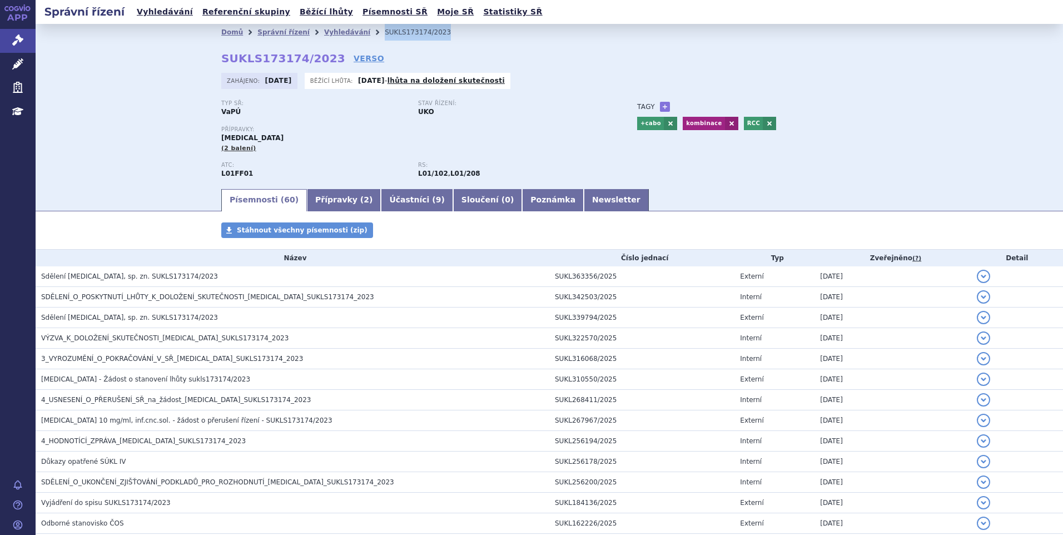
drag, startPoint x: 417, startPoint y: 34, endPoint x: 362, endPoint y: 36, distance: 55.1
click at [362, 36] on ul "Domů Správní řízení Vyhledávání SUKLS173174/2023" at bounding box center [549, 32] width 656 height 17
copy li "SUKLS173174/2023"
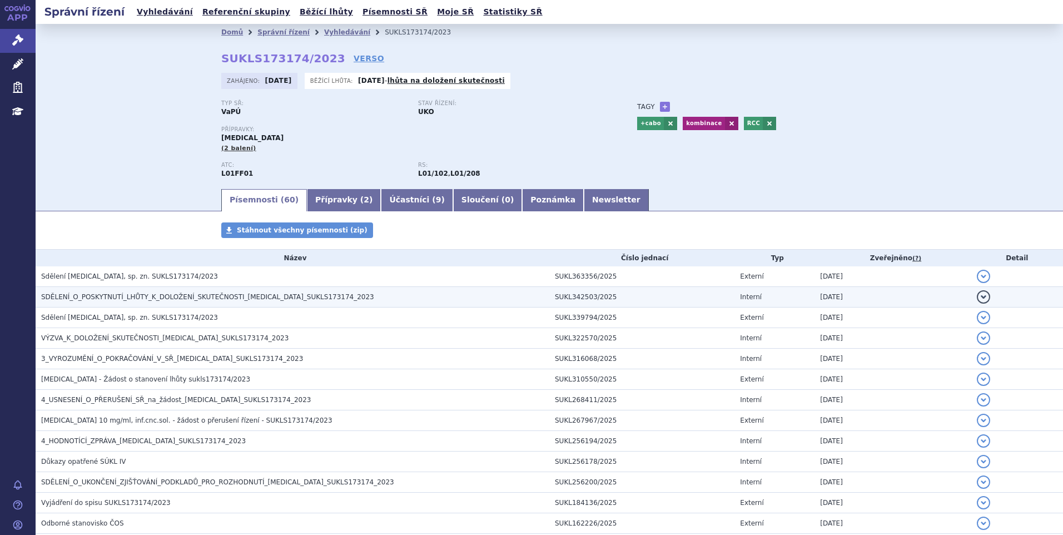
click at [103, 297] on span "SDĚLENÍ_O_POSKYTNUTÍ_LHŮTY_K_DOLOŽENÍ_SKUTEČNOSTI_[MEDICAL_DATA]_SUKLS173174_20…" at bounding box center [207, 297] width 333 height 8
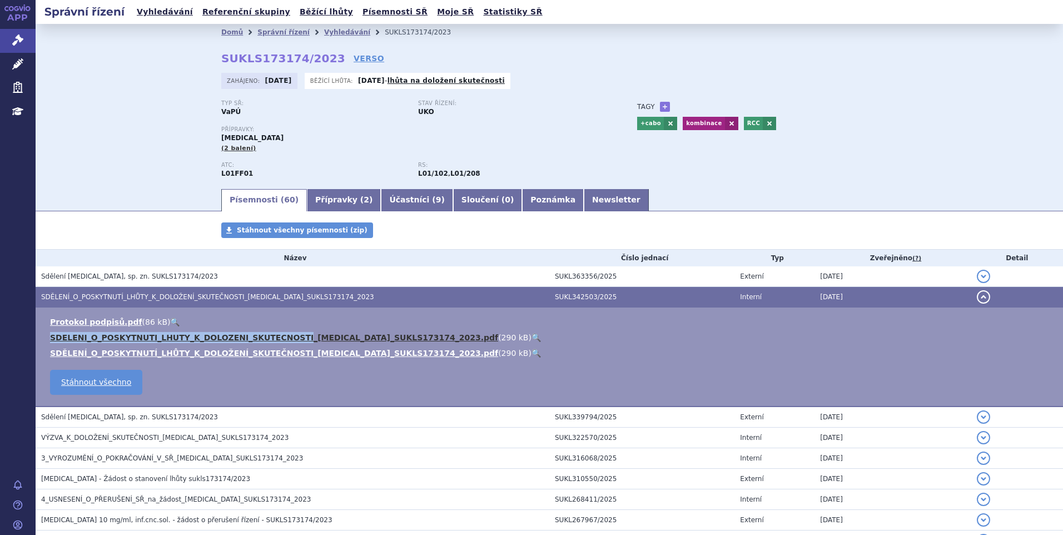
drag, startPoint x: 42, startPoint y: 337, endPoint x: 277, endPoint y: 340, distance: 235.3
click at [277, 340] on td "Protokol podpisů.pdf ( 86 kB ) 🔍 SDELENI_O_POSKYTNUTI_LHUTY_K_DOLOZENI_SKUTECNO…" at bounding box center [550, 358] width 1028 height 100
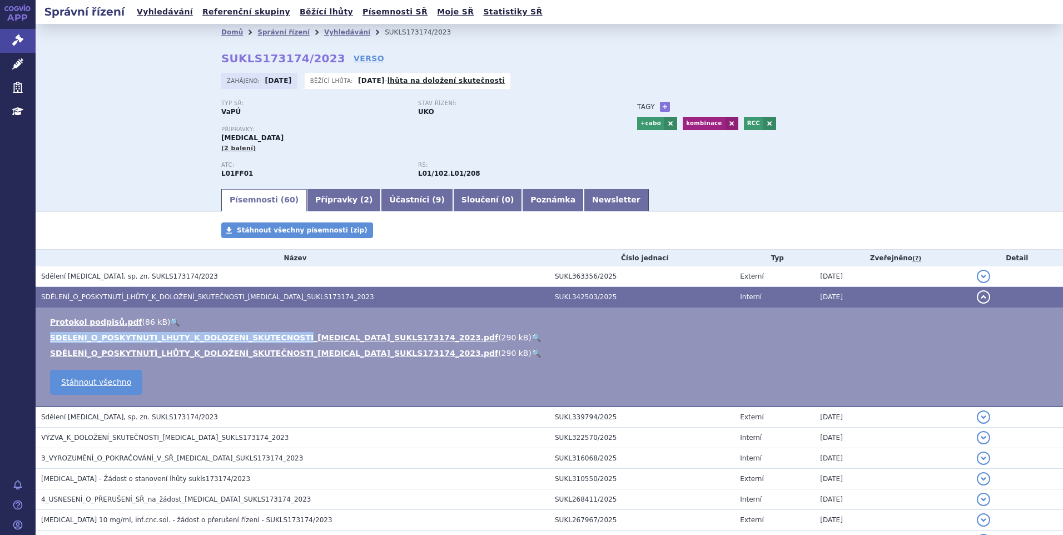
copy link "SDELENI_O_POSKYTNUTI_LHUTY_K_DOLOZENI_SKUTECNOSTI"
click at [532, 335] on link "🔍" at bounding box center [536, 337] width 9 height 9
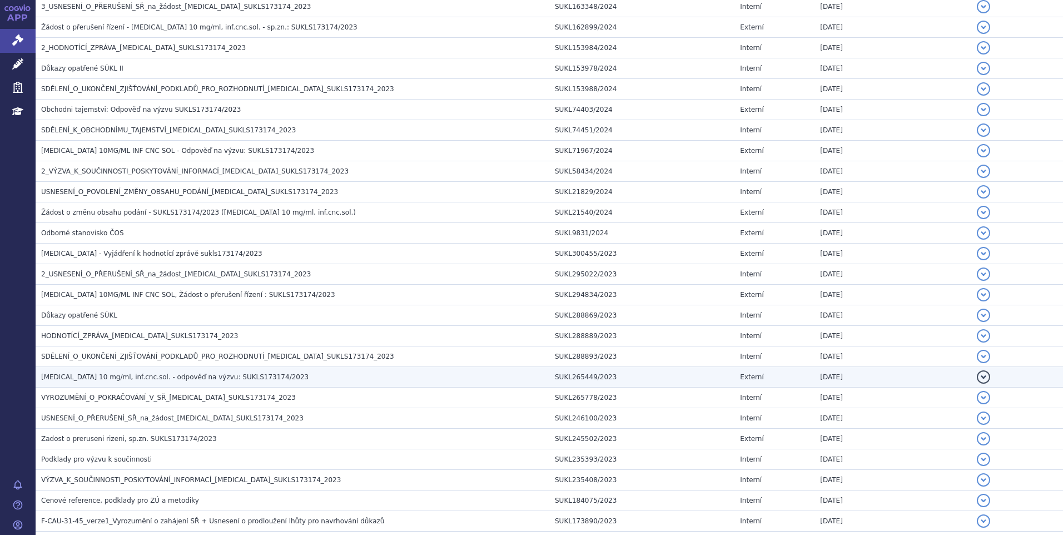
scroll to position [1001, 0]
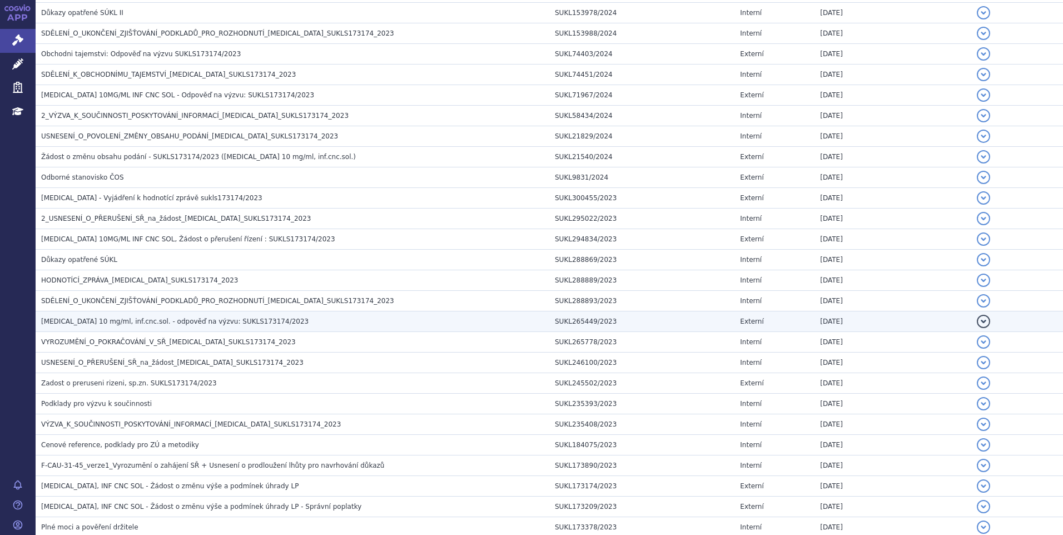
click at [303, 322] on h3 "[MEDICAL_DATA] 10 mg/ml, inf.cnc.sol. - odpověď na výzvu: SUKLS173174/2023" at bounding box center [295, 321] width 508 height 11
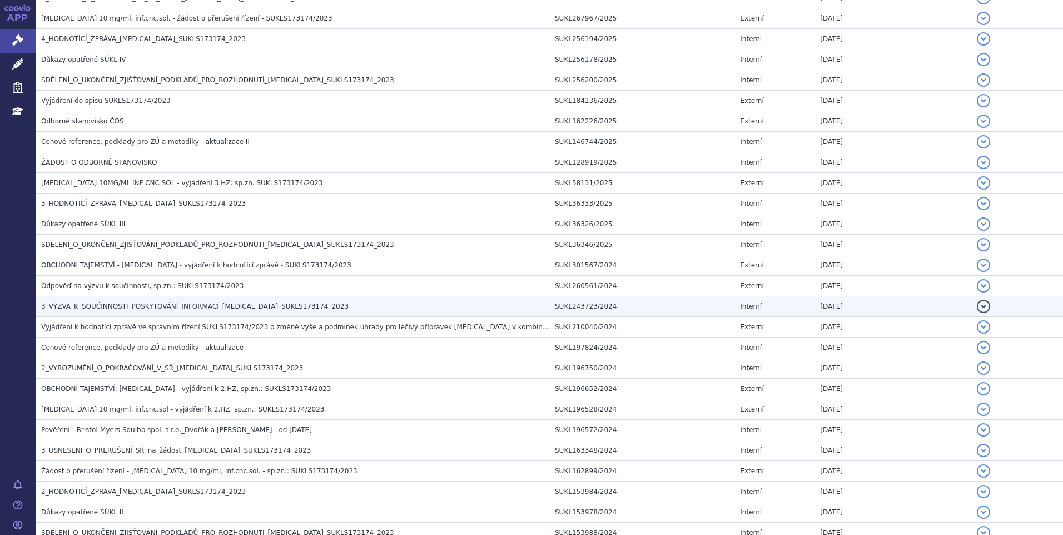
scroll to position [401, 0]
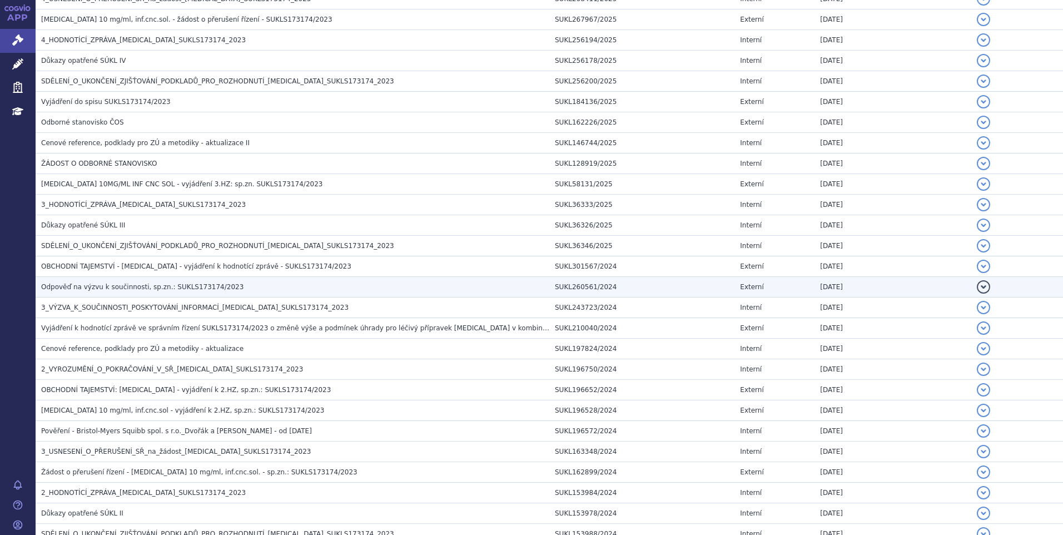
click at [240, 290] on h3 "Odpověď na výzvu k součinnosti, sp.zn.: SUKLS173174/2023" at bounding box center [295, 286] width 508 height 11
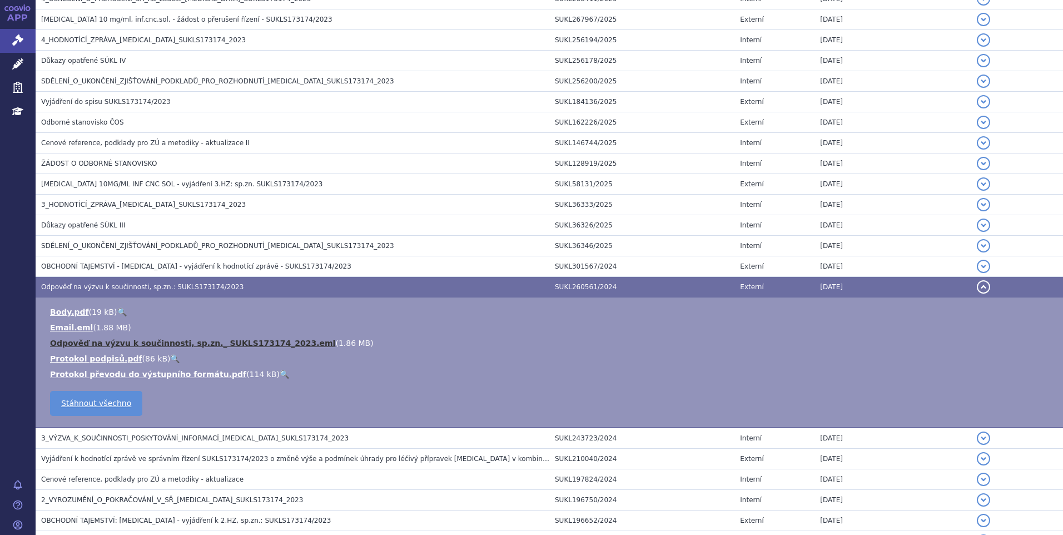
click at [262, 345] on link "Odpověď na výzvu k součinnosti, sp.zn._ SUKLS173174_2023.eml" at bounding box center [192, 343] width 285 height 9
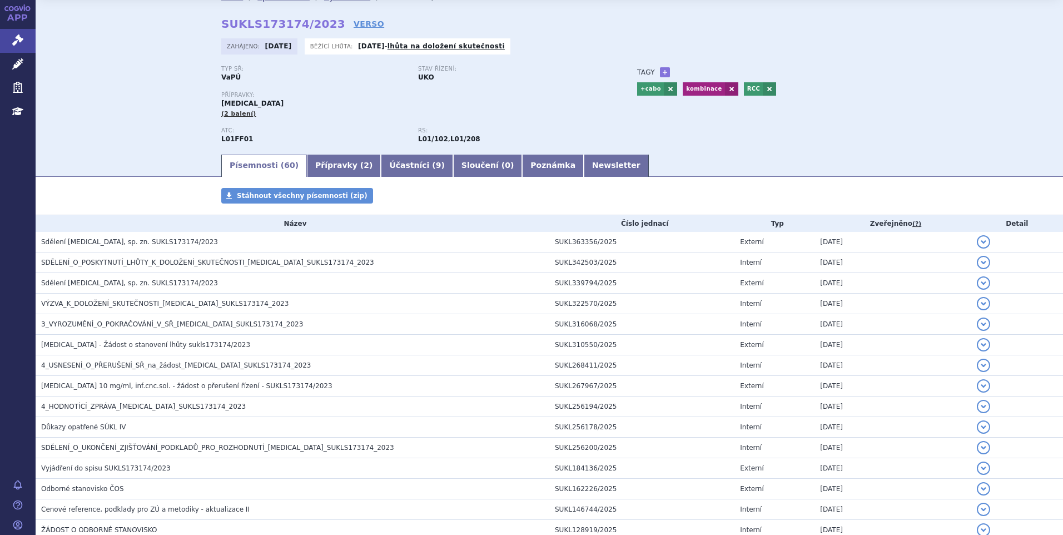
scroll to position [0, 0]
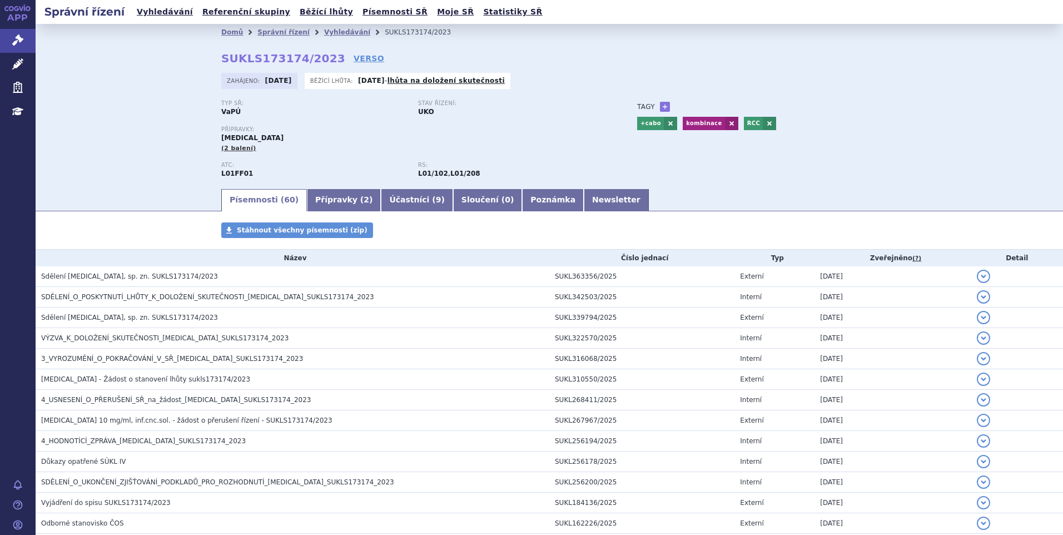
click at [310, 118] on div "Typ SŘ: VaPÚ Stav řízení: UKO" at bounding box center [418, 113] width 394 height 26
click at [334, 200] on link "Přípravky ( 2 )" at bounding box center [344, 200] width 74 height 22
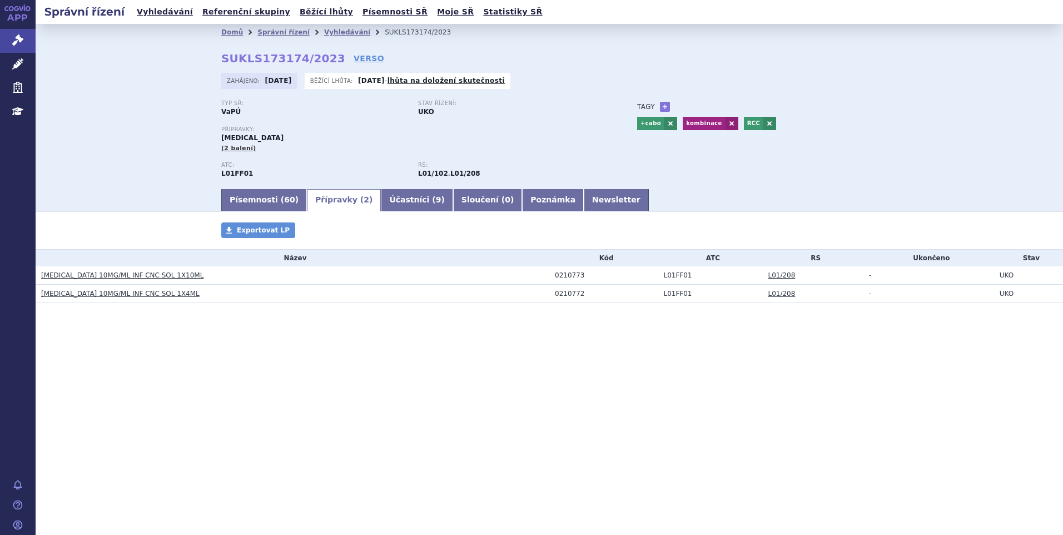
click at [576, 276] on div "0210773" at bounding box center [606, 275] width 103 height 8
click at [574, 277] on div "0210773" at bounding box center [606, 275] width 103 height 8
copy tr "0210773"
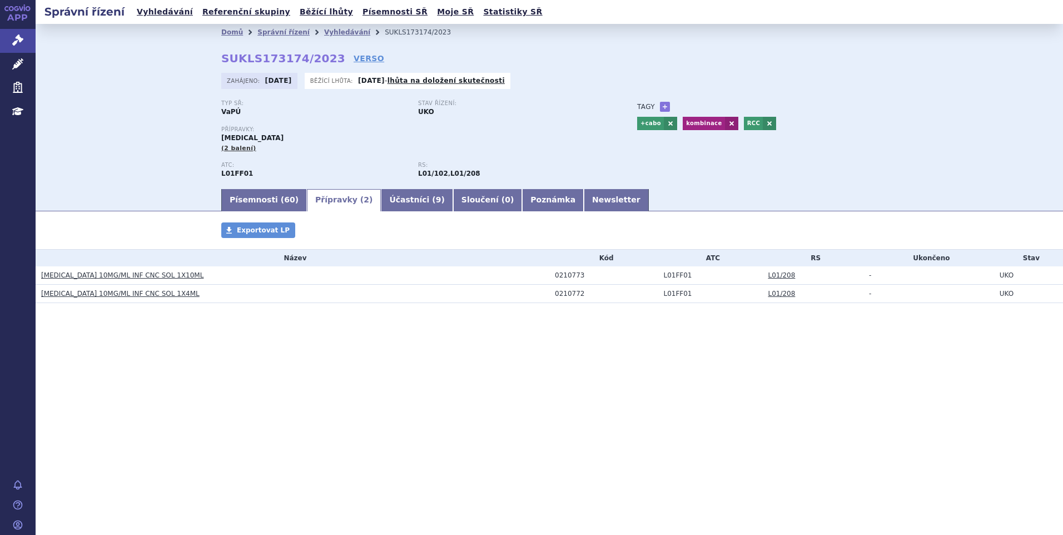
drag, startPoint x: 394, startPoint y: 328, endPoint x: 513, endPoint y: 322, distance: 119.7
click at [398, 328] on section "Domů Správní řízení Vyhledávání SUKLS173174/2023 SUKLS173174/2023 VERSO [GEOGRA…" at bounding box center [550, 197] width 1028 height 346
click at [549, 297] on tr "[MEDICAL_DATA] 10MG/ML INF CNC SOL 1X4ML 0210772 L01FF01 L01/208 - UKO" at bounding box center [550, 294] width 1028 height 18
drag, startPoint x: 359, startPoint y: 305, endPoint x: 294, endPoint y: 299, distance: 65.4
click at [348, 305] on div "Přípravky Exportovat LP Název Kód ATC RS Ukončeno Stav [MEDICAL_DATA] 10MG/ML I…" at bounding box center [550, 273] width 1028 height 103
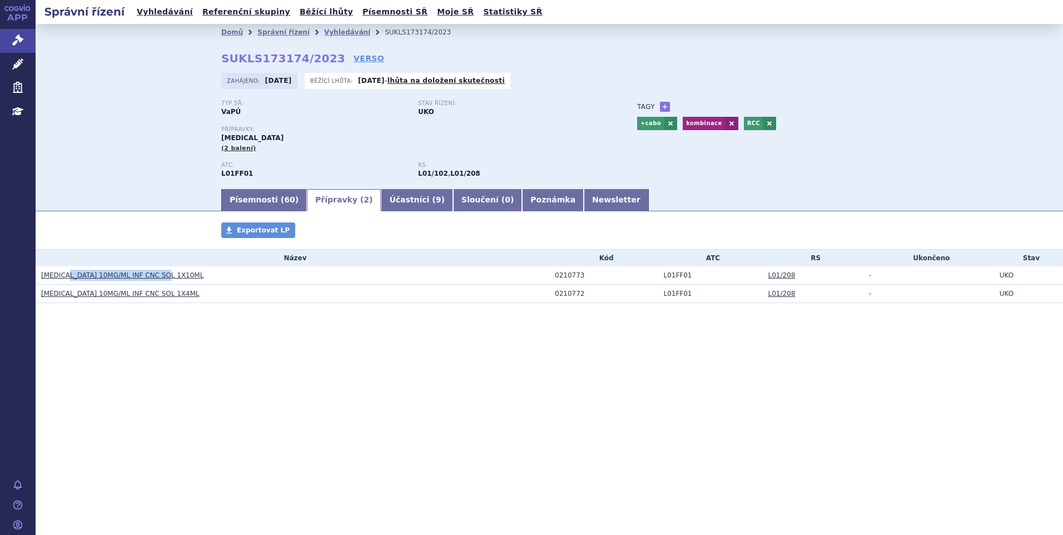
drag, startPoint x: 215, startPoint y: 276, endPoint x: 68, endPoint y: 280, distance: 146.9
click at [68, 280] on h3 "[MEDICAL_DATA] 10MG/ML INF CNC SOL 1X10ML" at bounding box center [295, 275] width 508 height 11
copy link "10MG/ML INF CNC SOL 1X10ML"
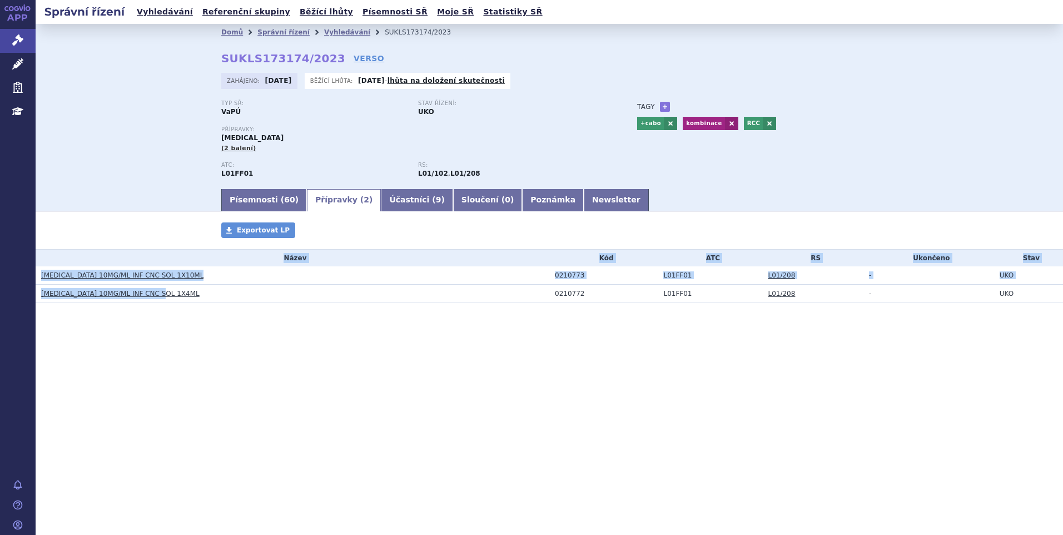
drag, startPoint x: 133, startPoint y: 302, endPoint x: 81, endPoint y: 305, distance: 52.4
click at [81, 305] on div "Přípravky Exportovat LP Název Kód ATC RS Ukončeno Stav [MEDICAL_DATA] 10MG/ML I…" at bounding box center [550, 273] width 1028 height 103
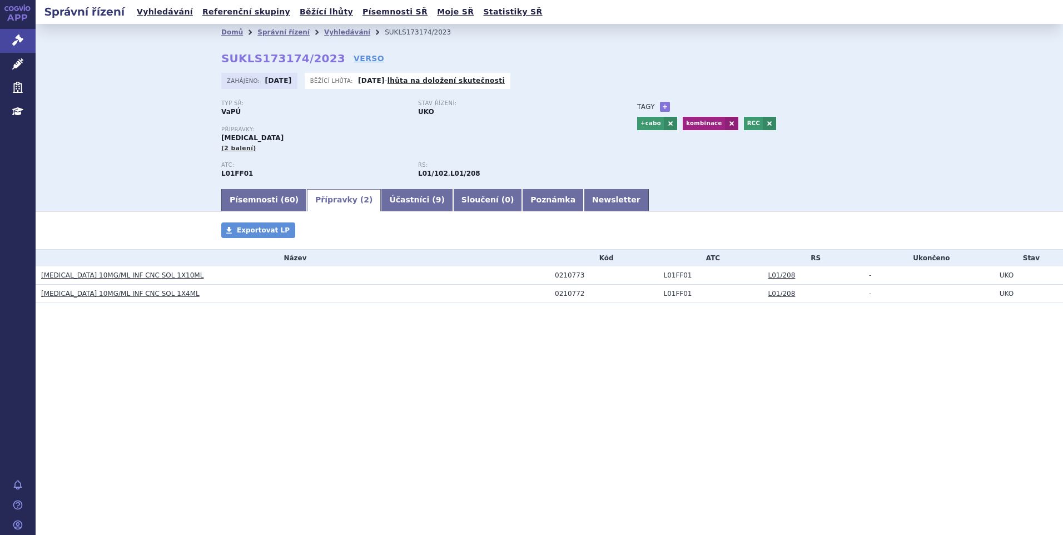
drag, startPoint x: 81, startPoint y: 305, endPoint x: 114, endPoint y: 323, distance: 37.6
click at [114, 323] on div "Přípravky Exportovat LP Název Kód ATC RS Ukončeno Stav [MEDICAL_DATA] 10MG/ML I…" at bounding box center [550, 273] width 1028 height 103
drag, startPoint x: 159, startPoint y: 297, endPoint x: 68, endPoint y: 297, distance: 90.7
click at [68, 297] on h3 "[MEDICAL_DATA] 10MG/ML INF CNC SOL 1X4ML" at bounding box center [295, 293] width 508 height 11
copy link "10MG/ML INF CNC SOL 1X4ML"
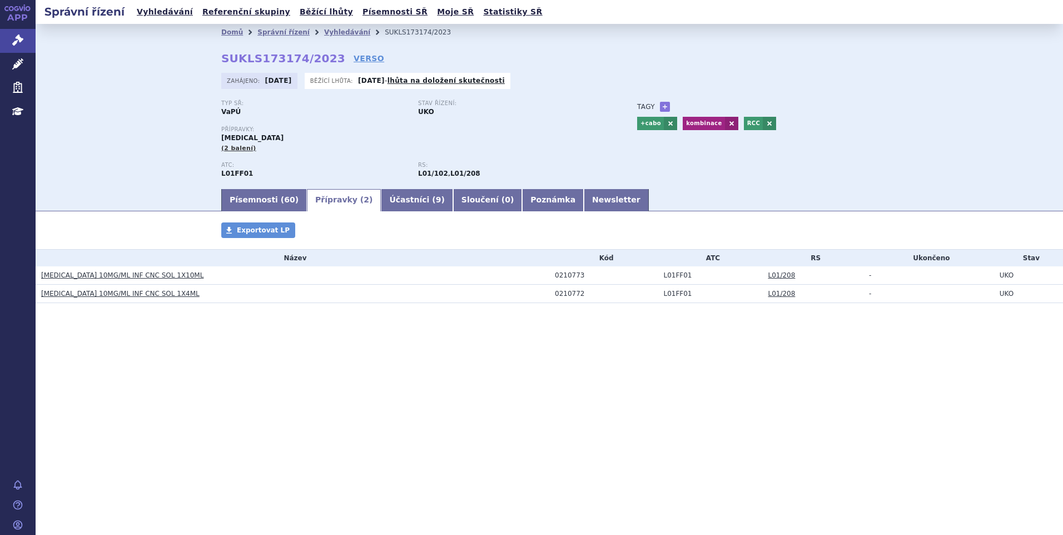
drag, startPoint x: 263, startPoint y: 321, endPoint x: 265, endPoint y: 308, distance: 14.1
click at [264, 311] on section "Domů Správní řízení Vyhledávání SUKLS173174/2023 SUKLS173174/2023 VERSO [GEOGRA…" at bounding box center [550, 197] width 1028 height 346
